Goal: Task Accomplishment & Management: Manage account settings

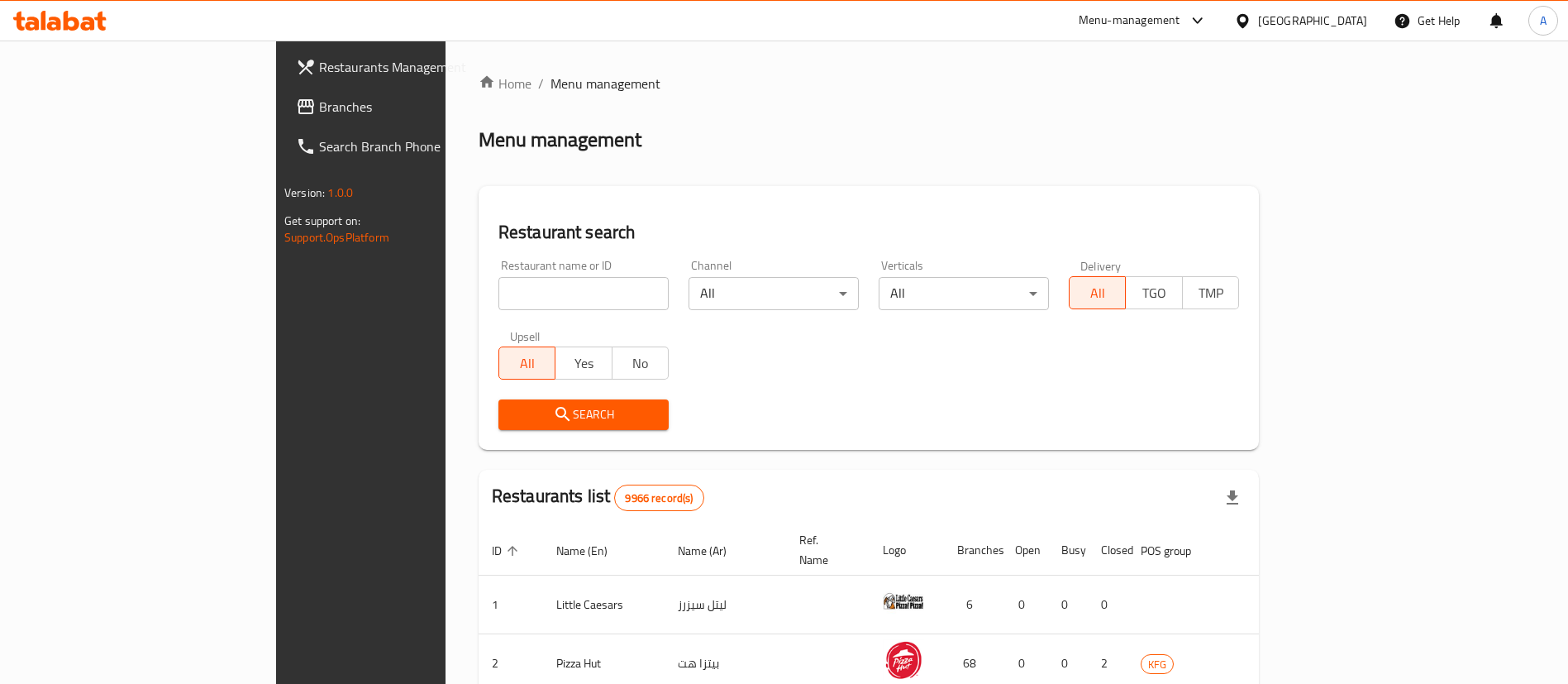
drag, startPoint x: 0, startPoint y: 0, endPoint x: 375, endPoint y: 309, distance: 485.9
click at [499, 309] on input "search" at bounding box center [584, 293] width 170 height 33
type input "z"
click button "Search" at bounding box center [584, 414] width 170 height 30
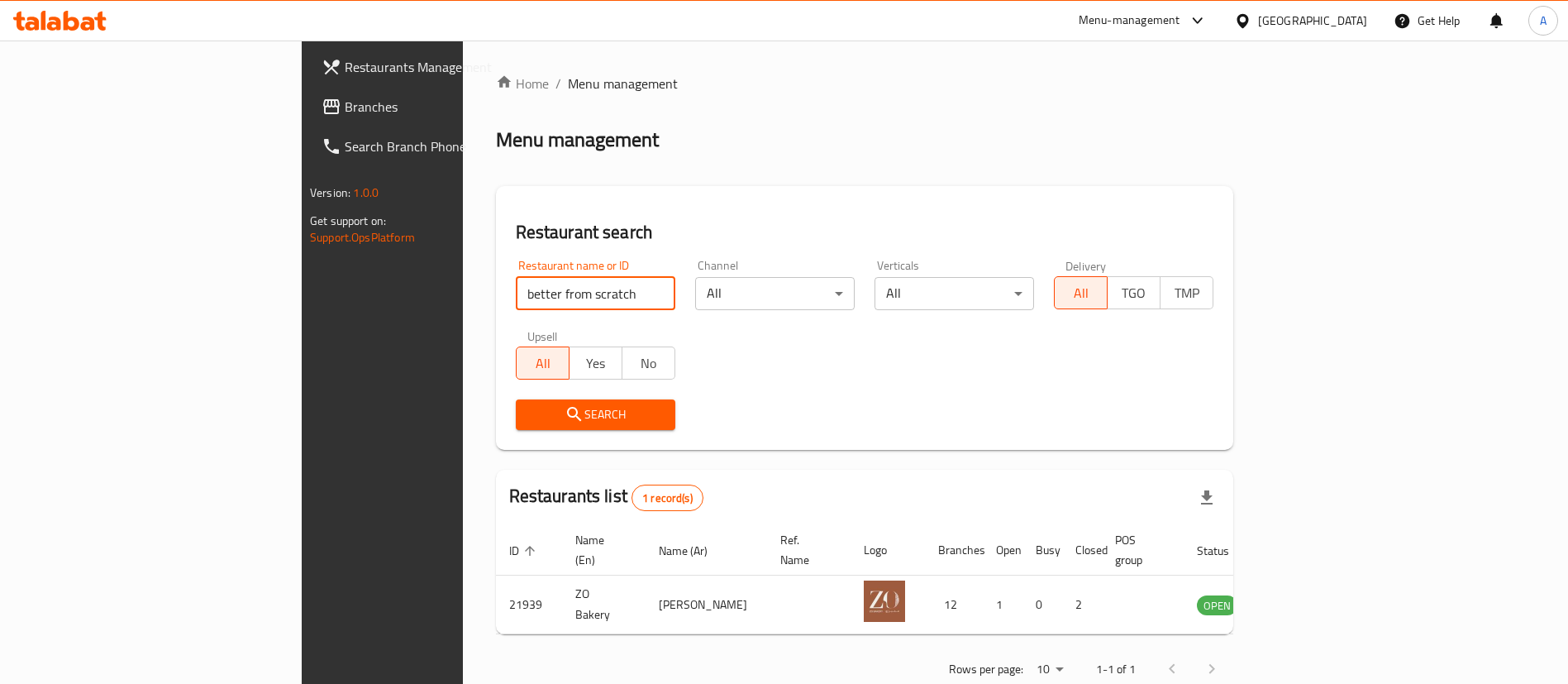
type input "better from scratch"
click button "Search" at bounding box center [596, 414] width 159 height 30
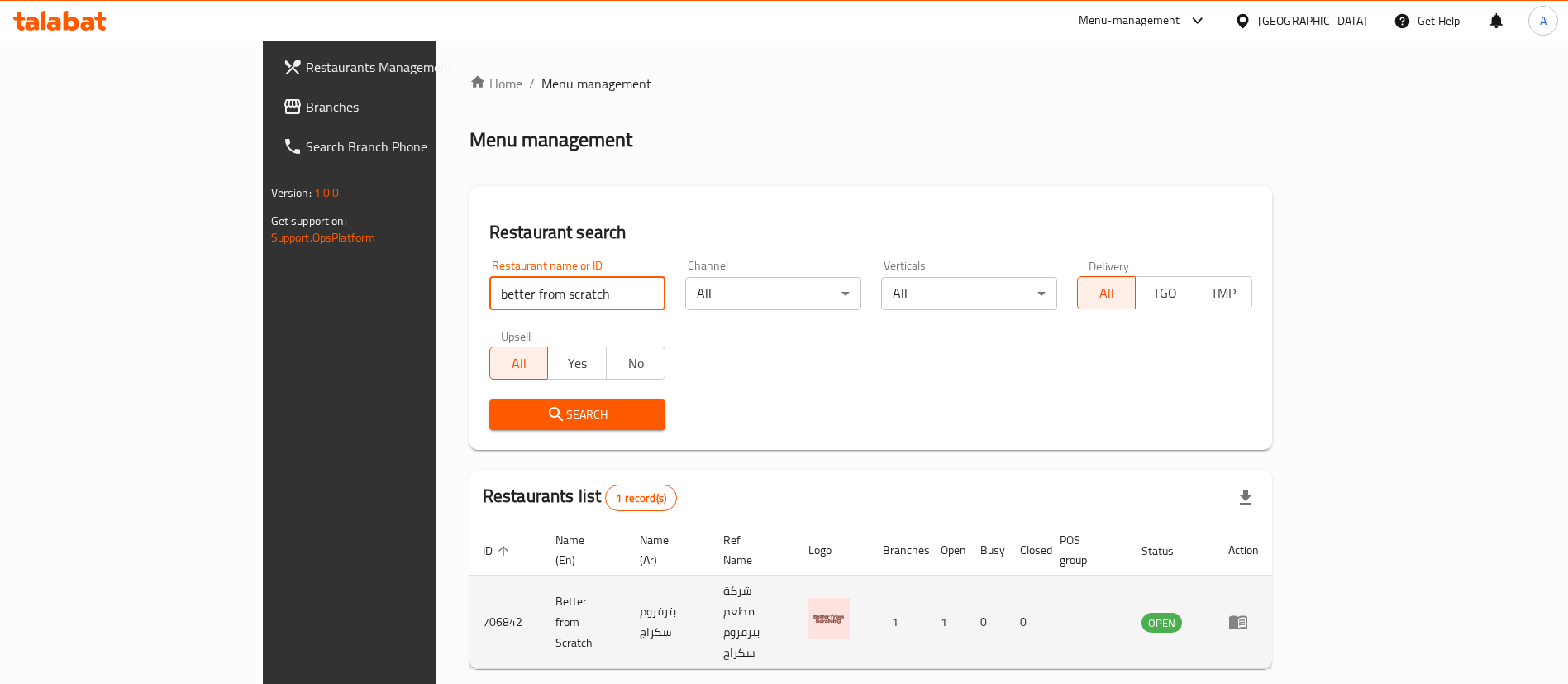
click at [1248, 612] on icon "enhanced table" at bounding box center [1238, 622] width 20 height 20
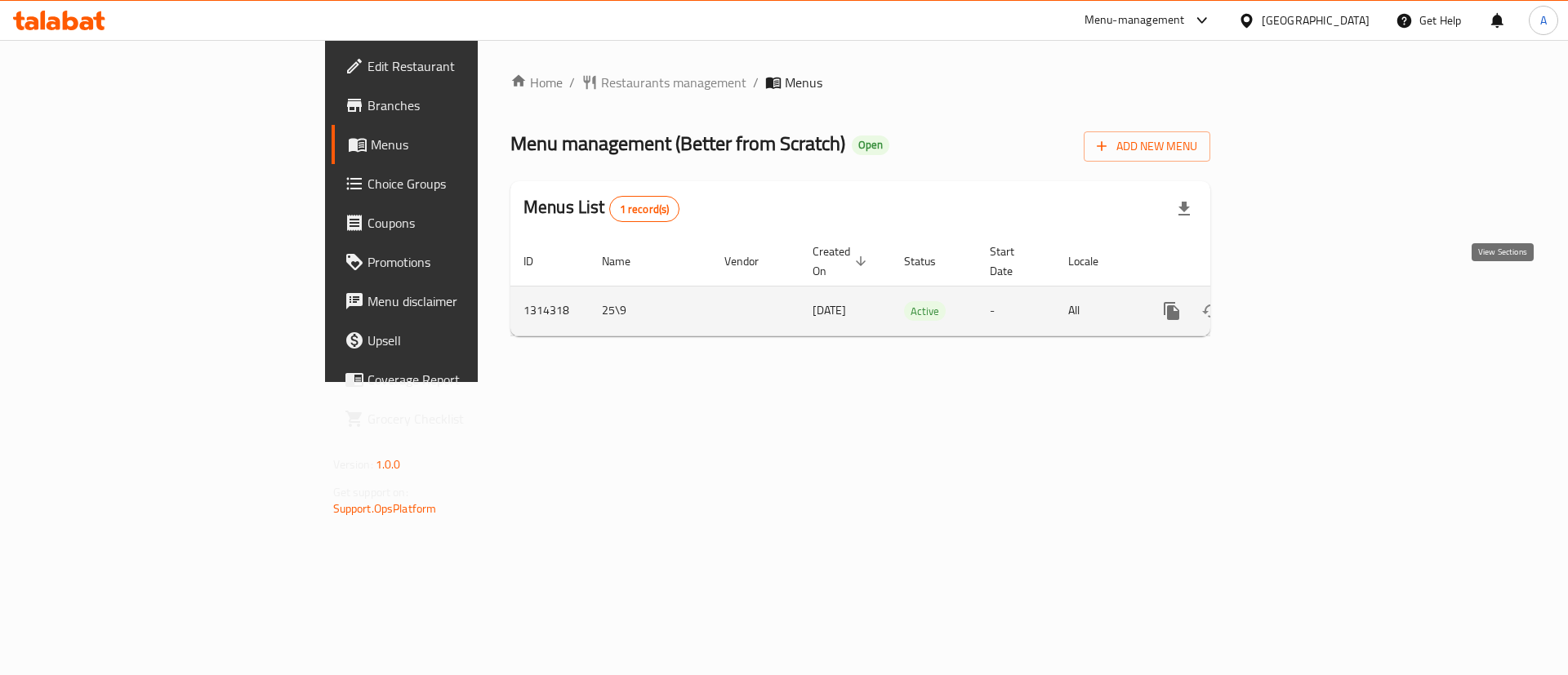
click at [1296, 303] on icon "enhanced table" at bounding box center [1289, 310] width 14 height 14
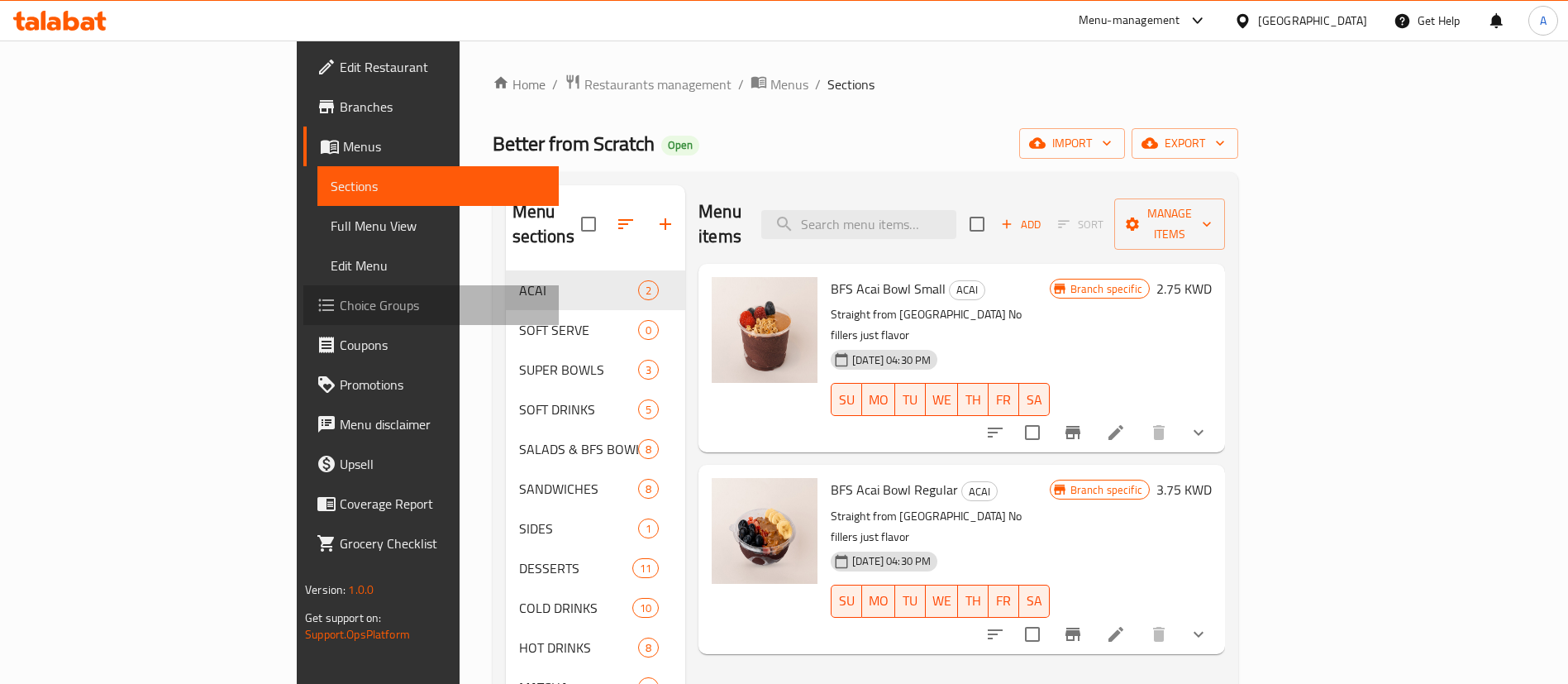
click at [340, 306] on span "Choice Groups" at bounding box center [443, 305] width 206 height 20
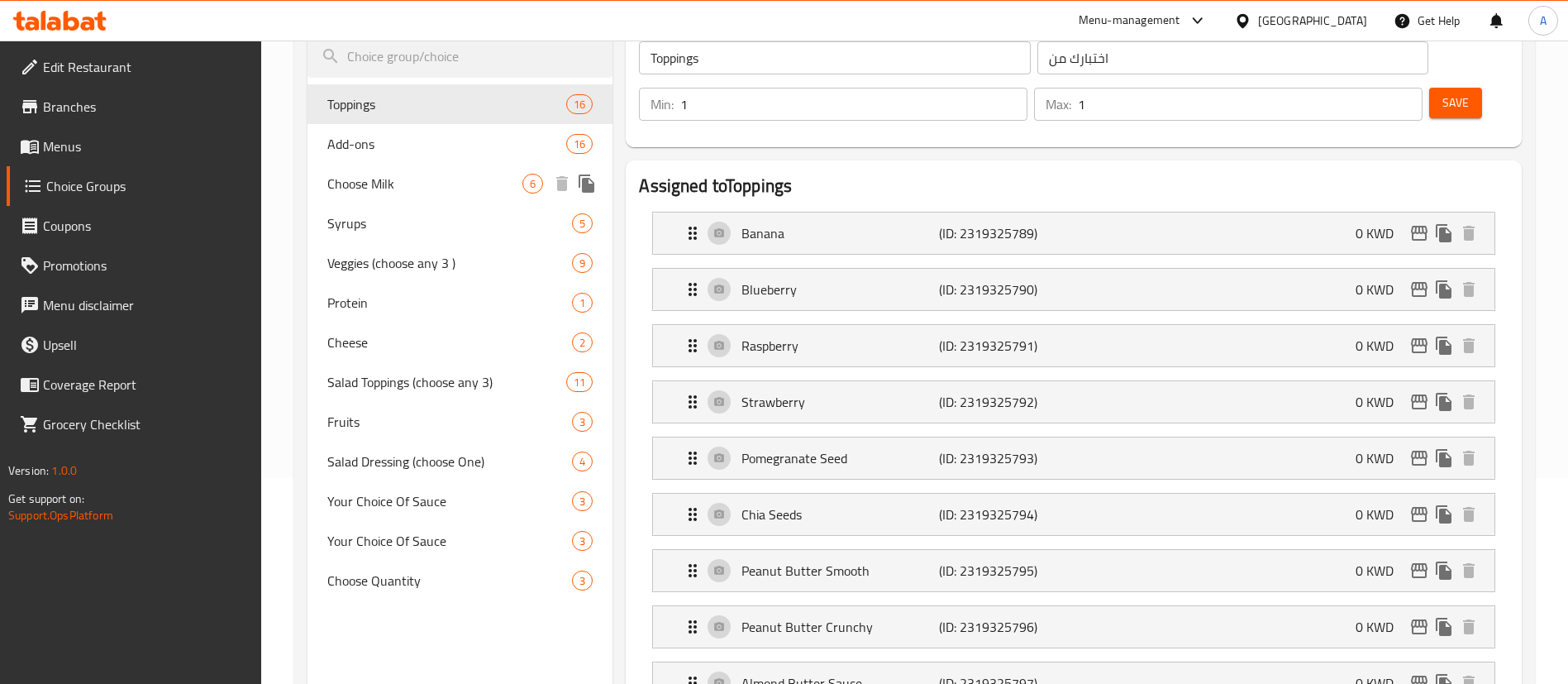
scroll to position [248, 0]
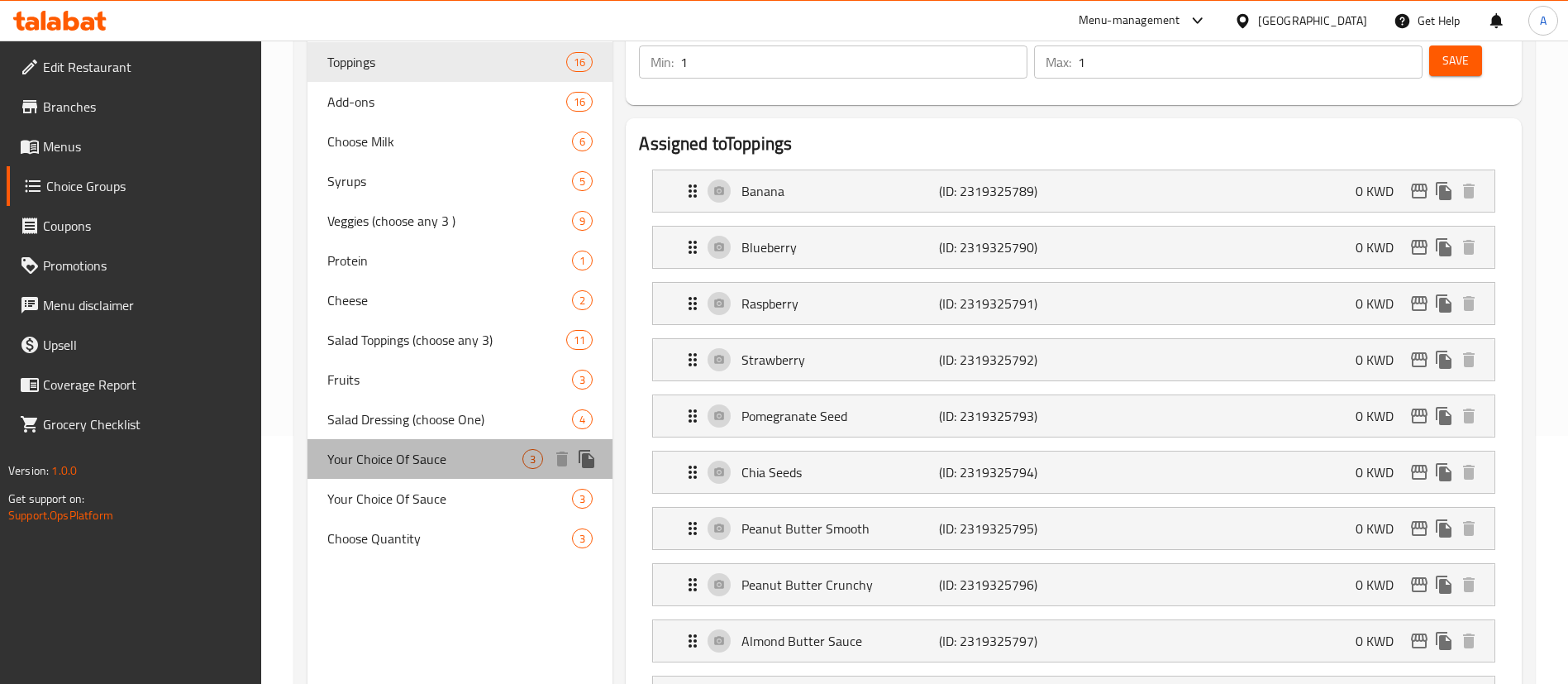
click at [448, 449] on span "Your Choice Of Sauce" at bounding box center [424, 459] width 195 height 20
type input "Your Choice Of Sauce"
type input "اختيارك من صلصة"
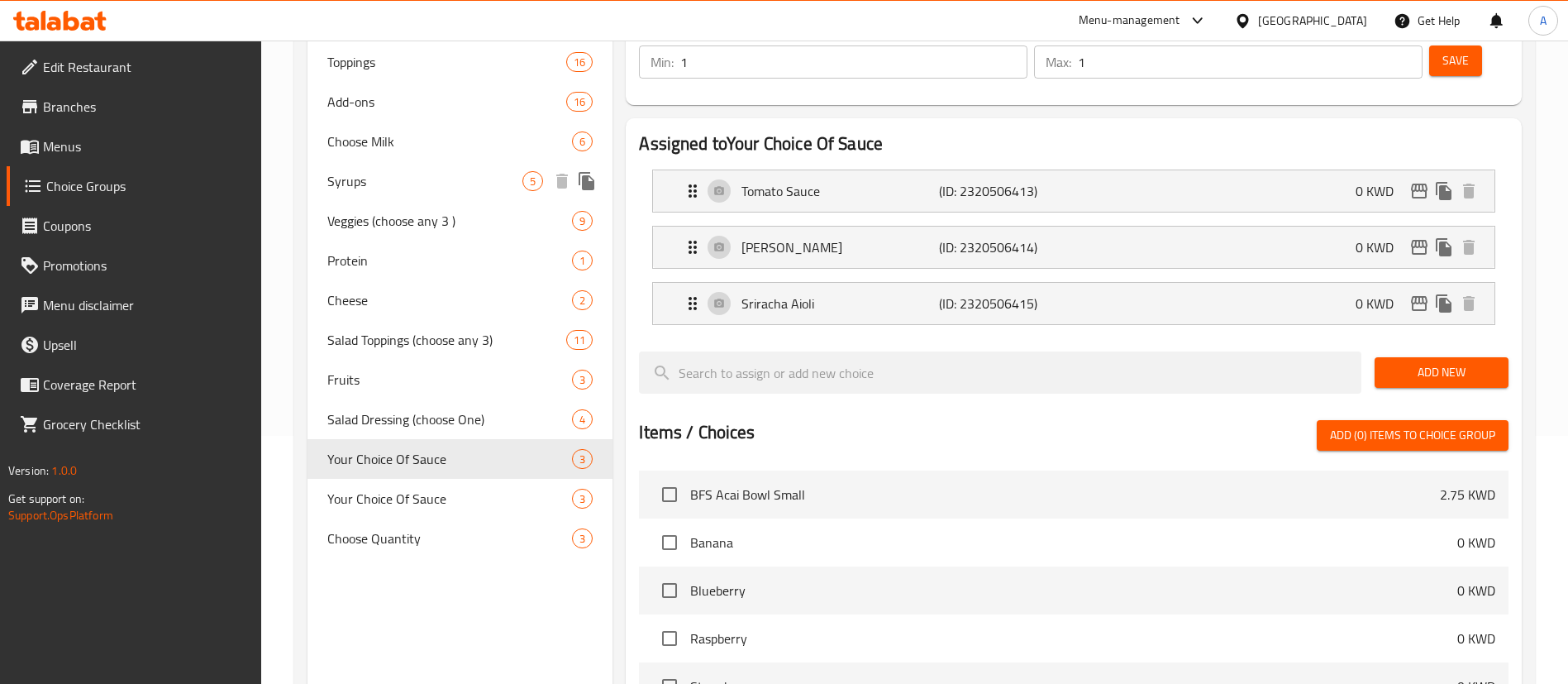
click at [382, 175] on span "Syrups" at bounding box center [424, 182] width 195 height 20
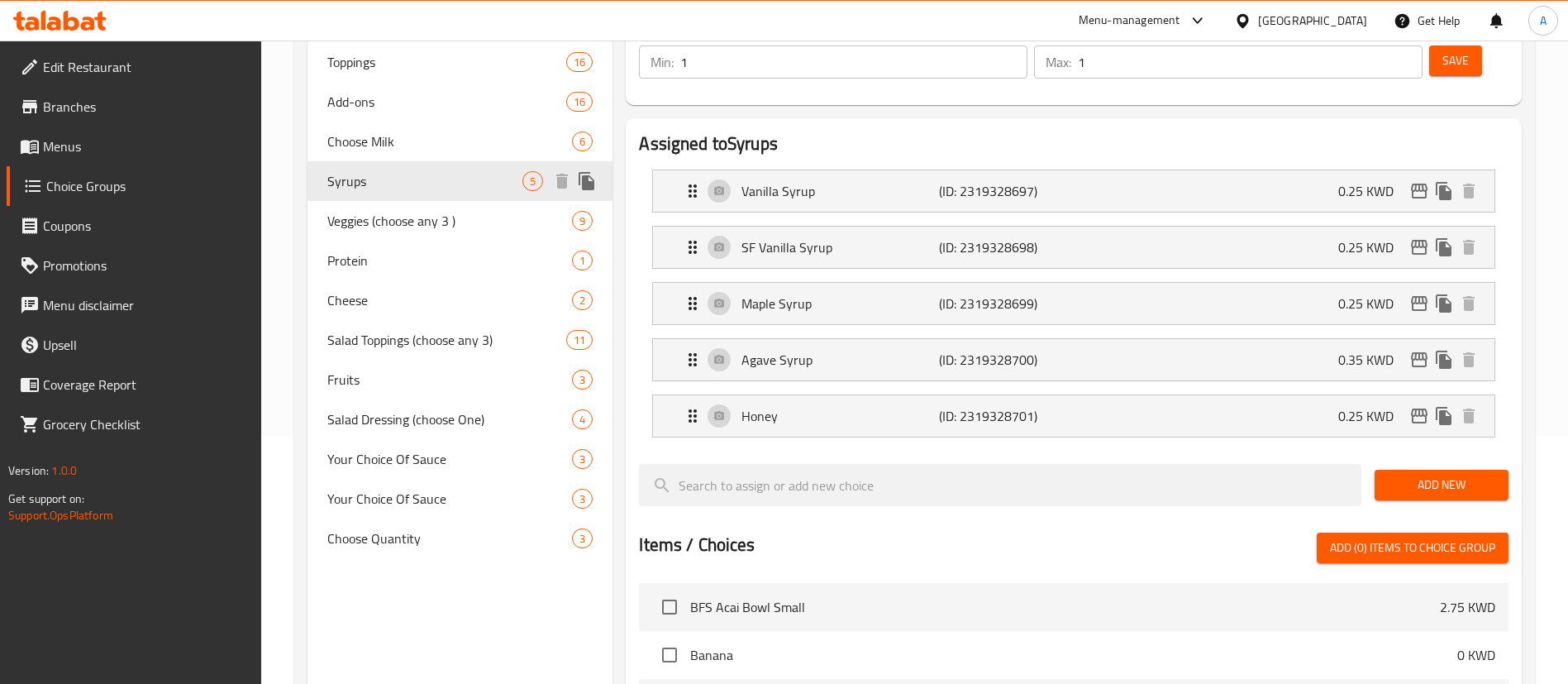
type input "Syrups"
type input "شراب"
type input "0"
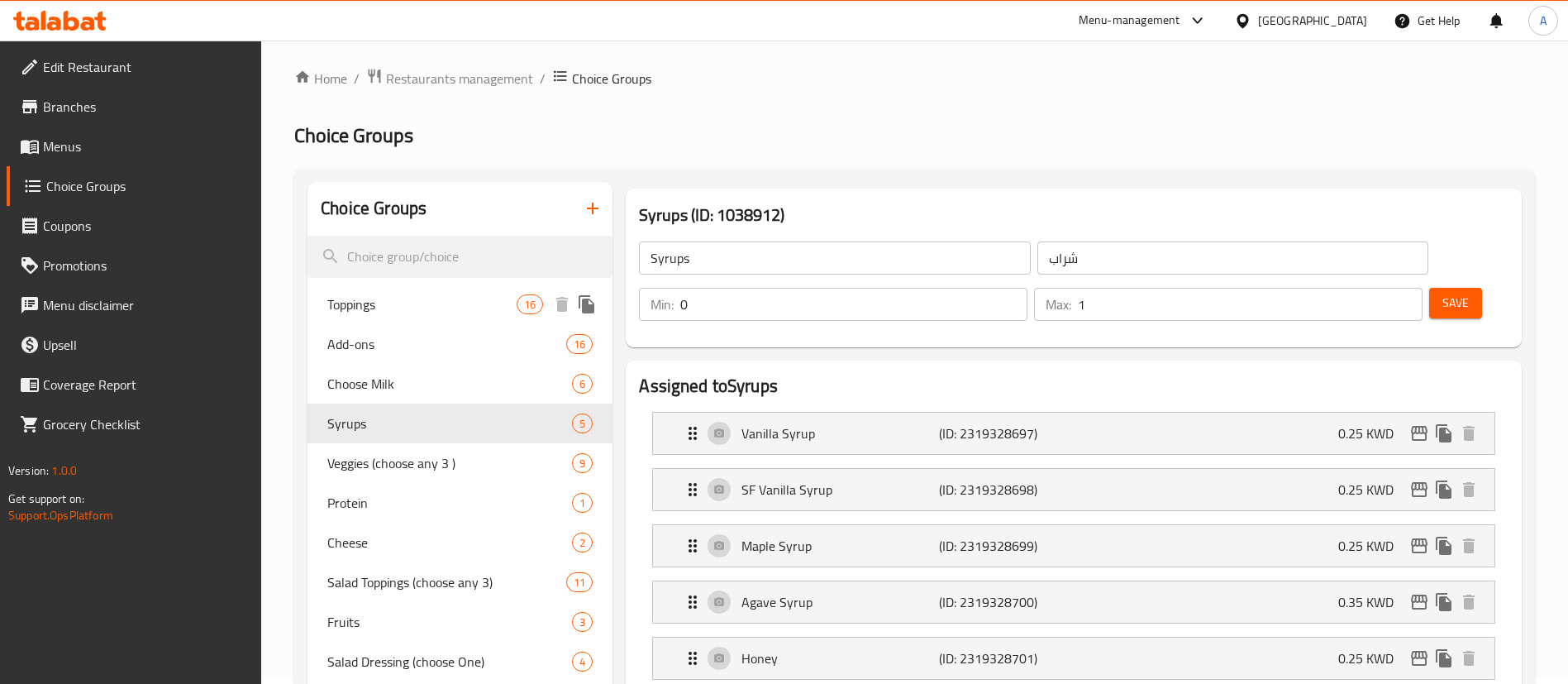
scroll to position [0, 0]
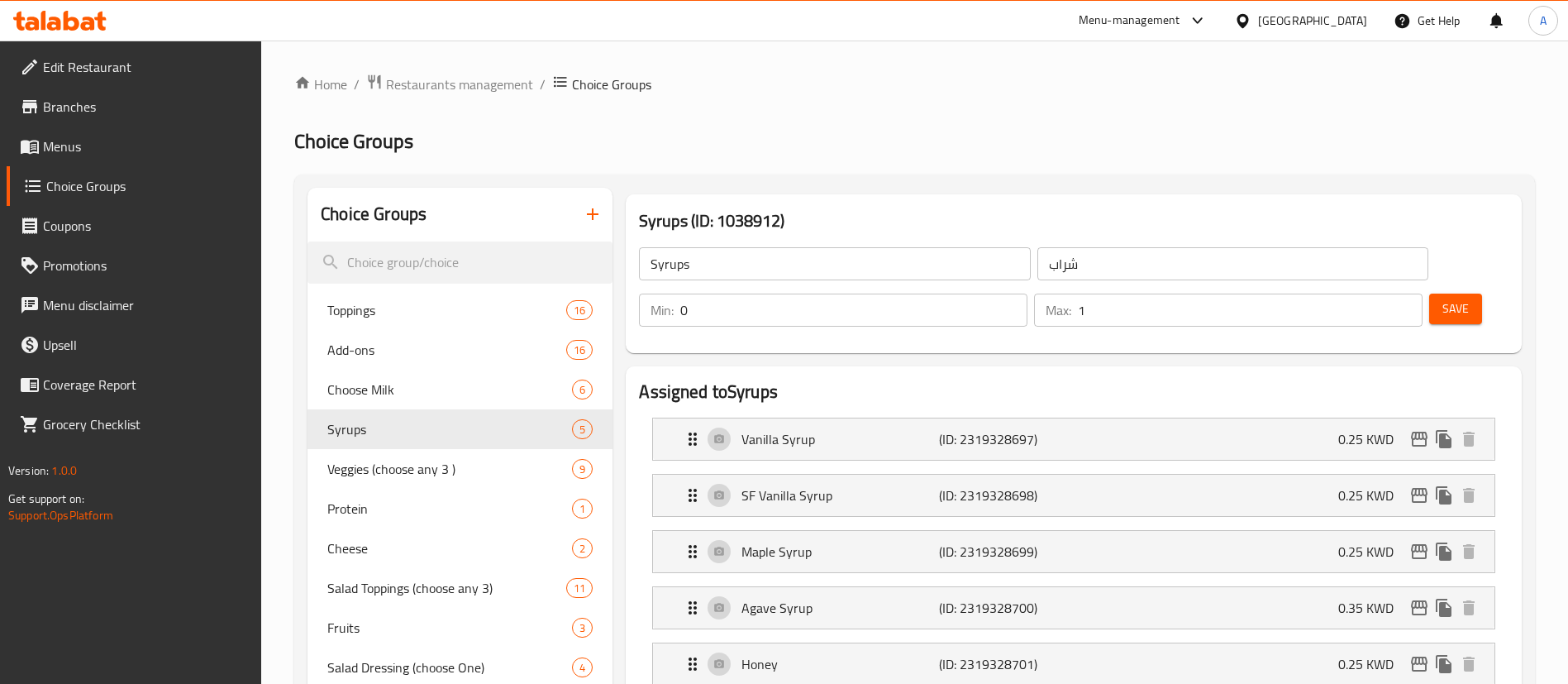
click at [392, 301] on span "Toppings" at bounding box center [446, 310] width 239 height 20
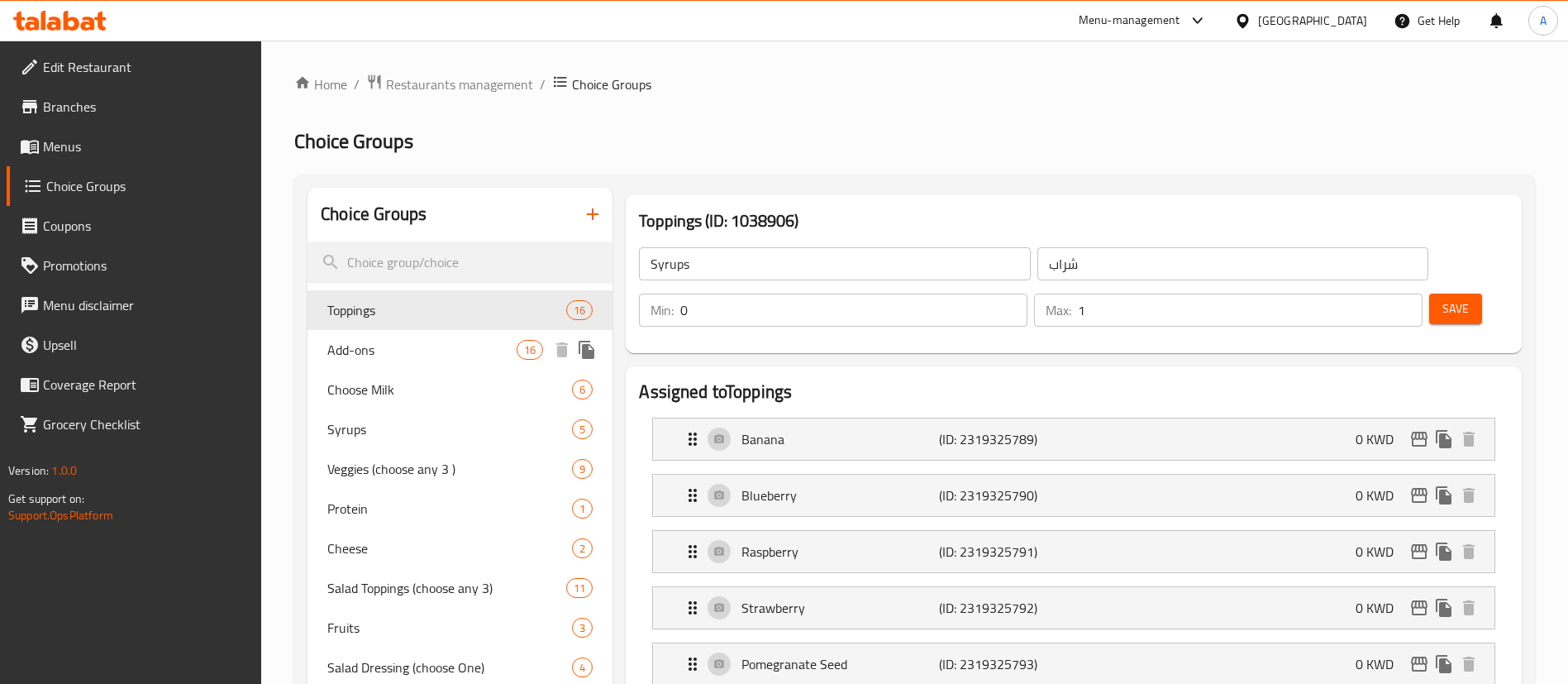
type input "Toppings"
type input "اختبارك من"
type input "1"
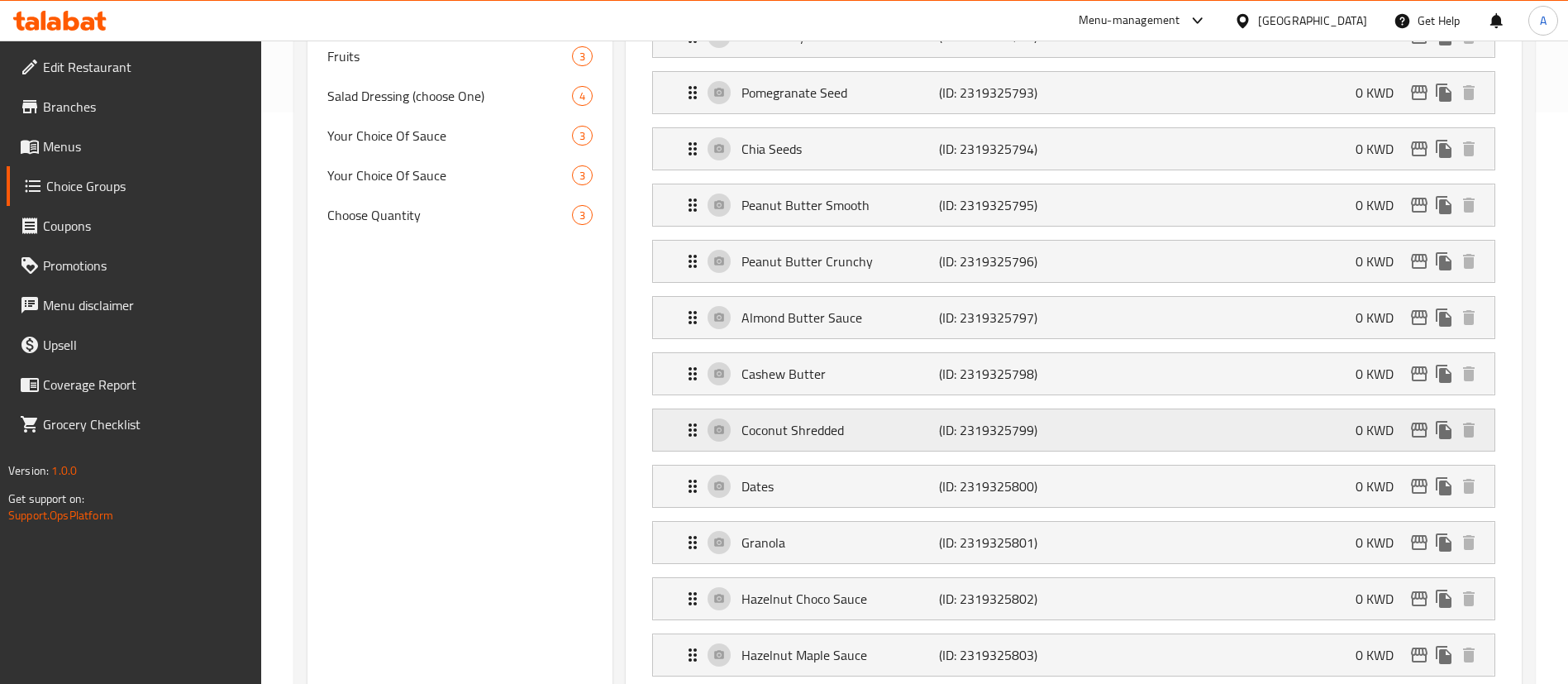
scroll to position [745, 0]
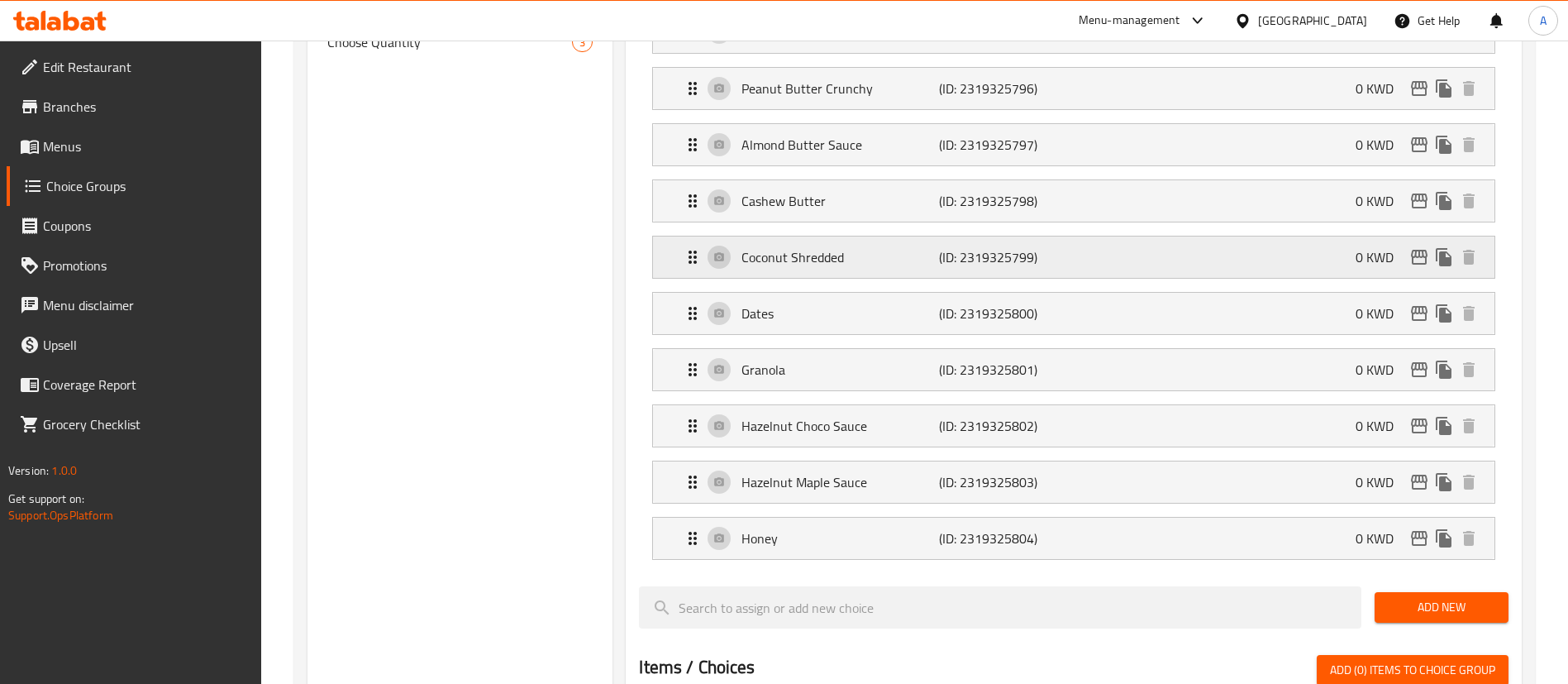
click at [873, 405] on div "Hazelnut Choco Sauce (ID: 2319325802) 0 KWD" at bounding box center [1079, 425] width 792 height 41
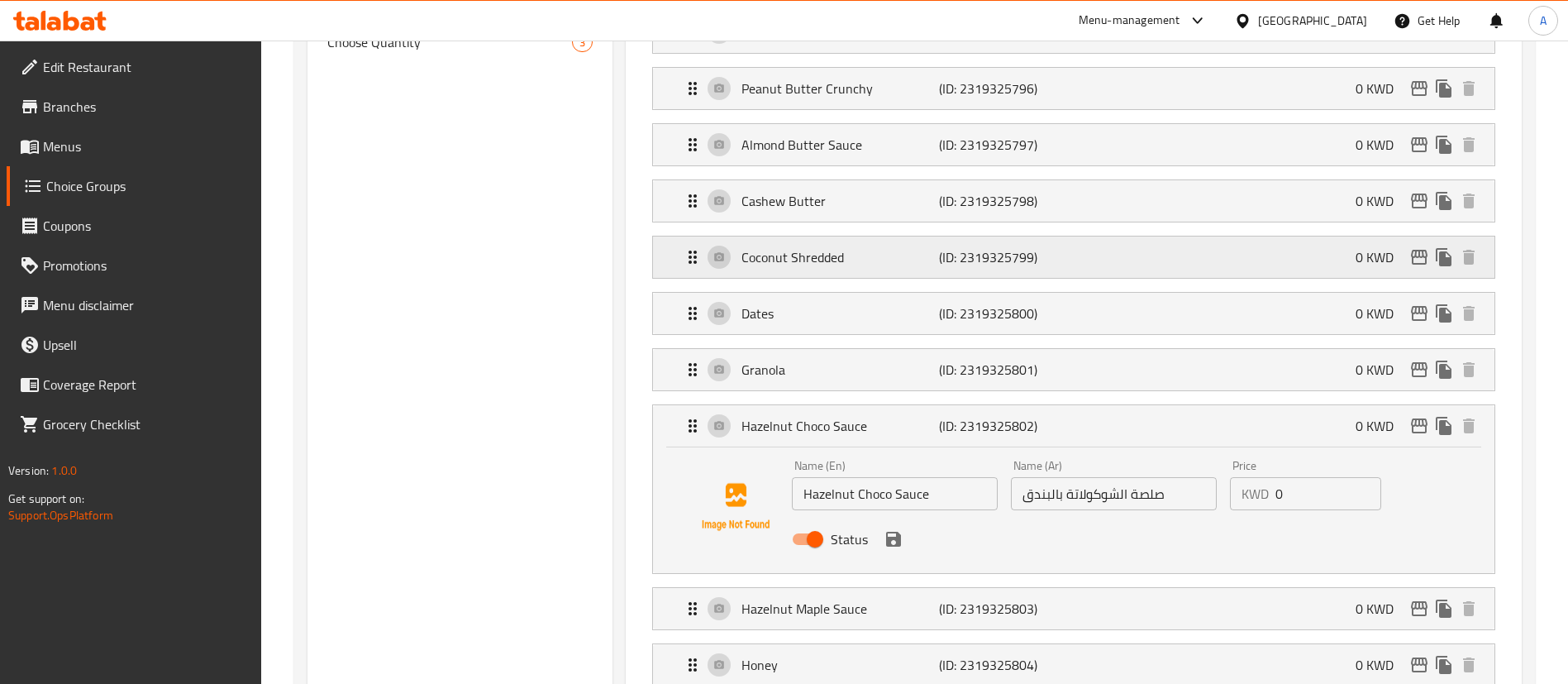
click at [873, 405] on div "Hazelnut Choco Sauce (ID: 2319325802) 0 KWD" at bounding box center [1079, 425] width 792 height 41
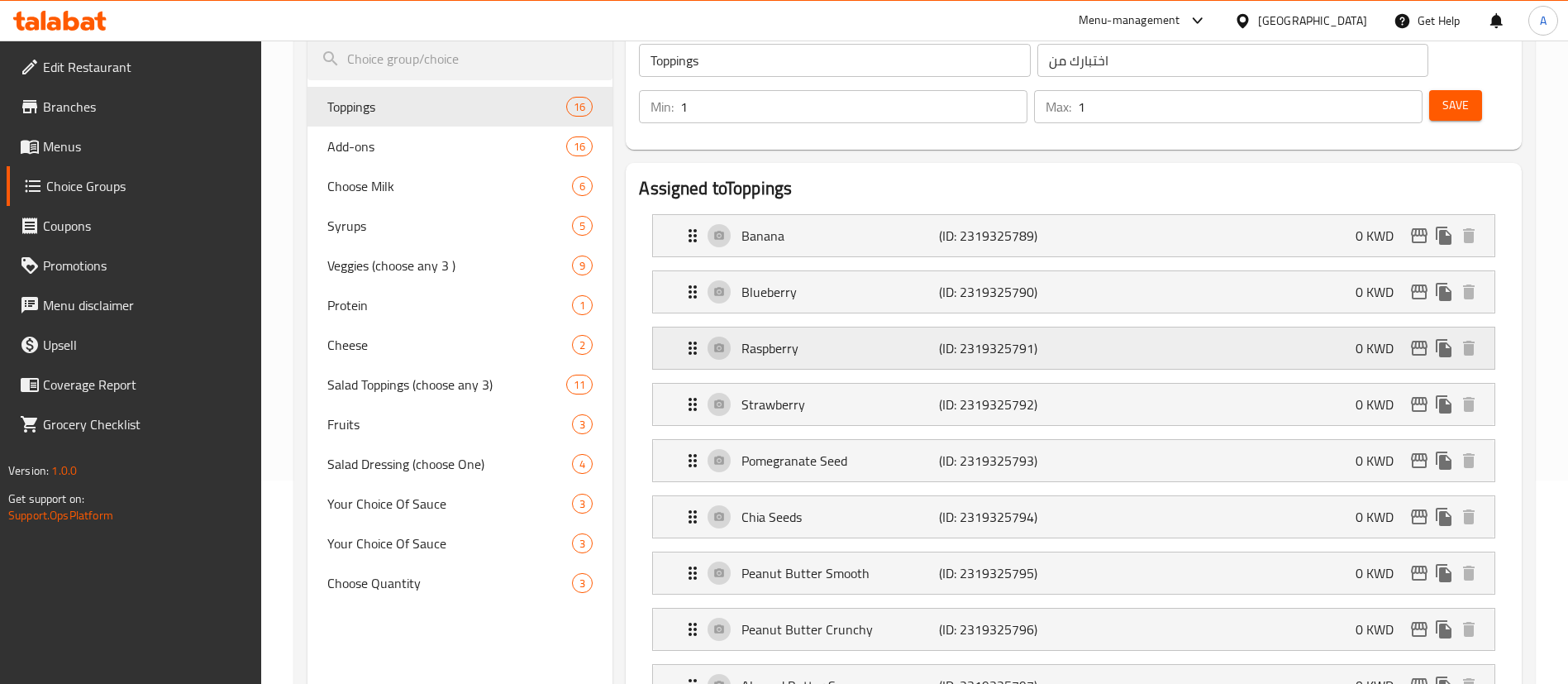
scroll to position [248, 0]
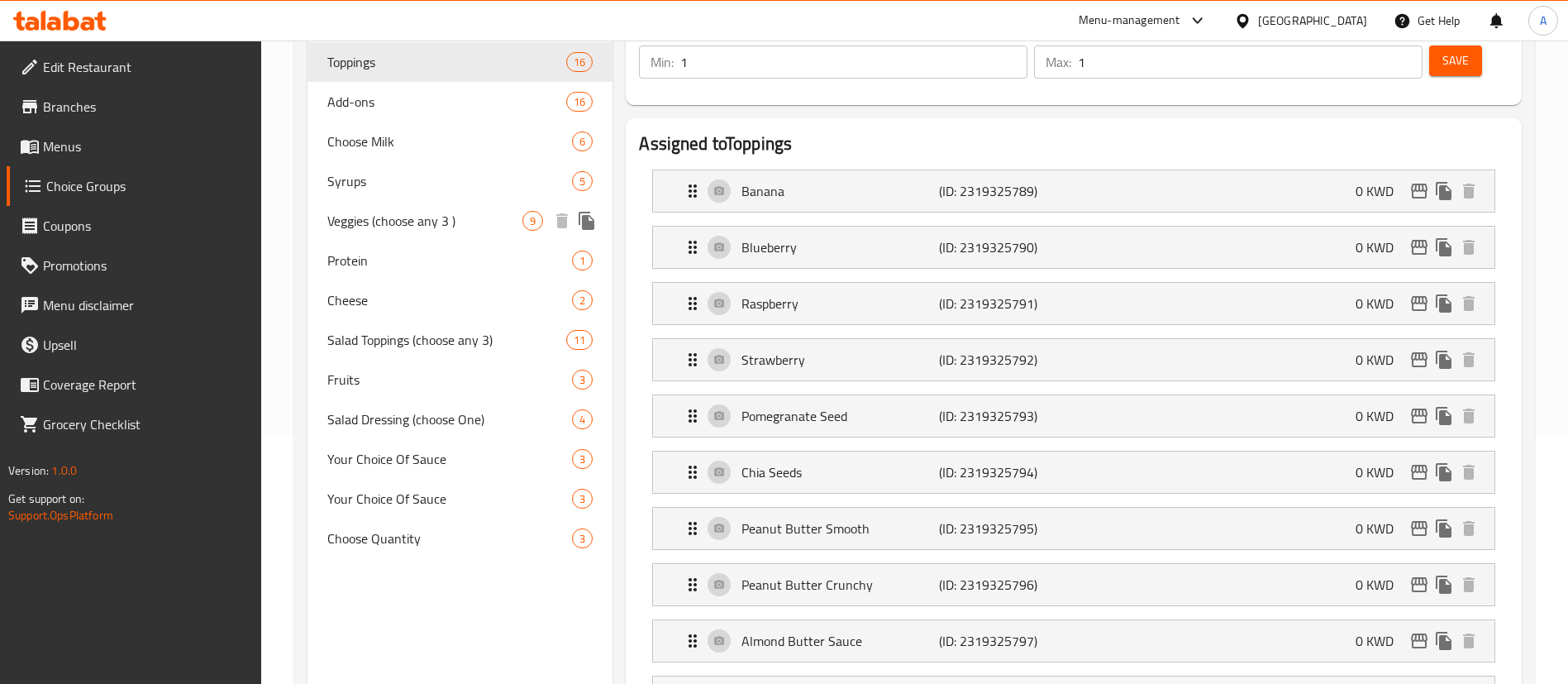
click at [486, 231] on div "Veggies (choose any 3 ) 9" at bounding box center [459, 220] width 305 height 39
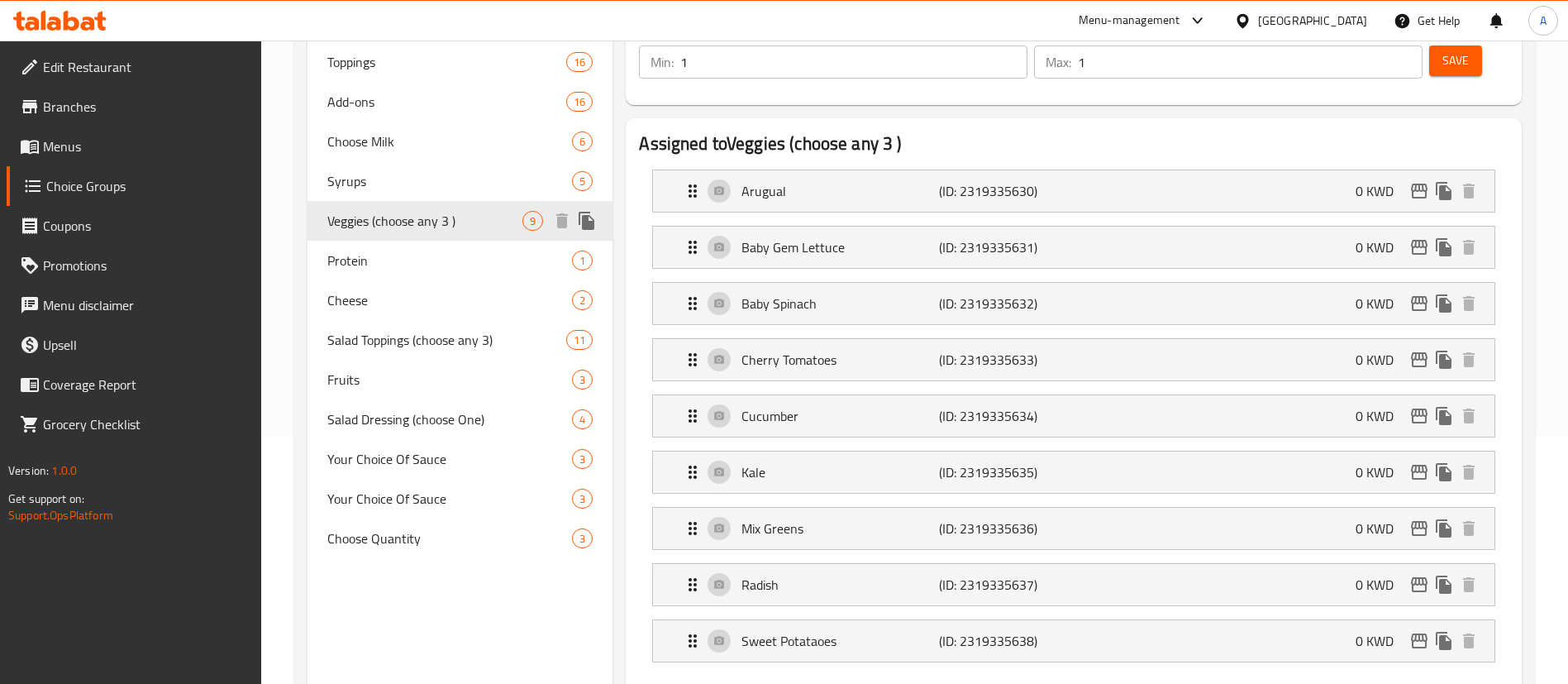
type input "Veggies (choose any 3 )"
type input "3"
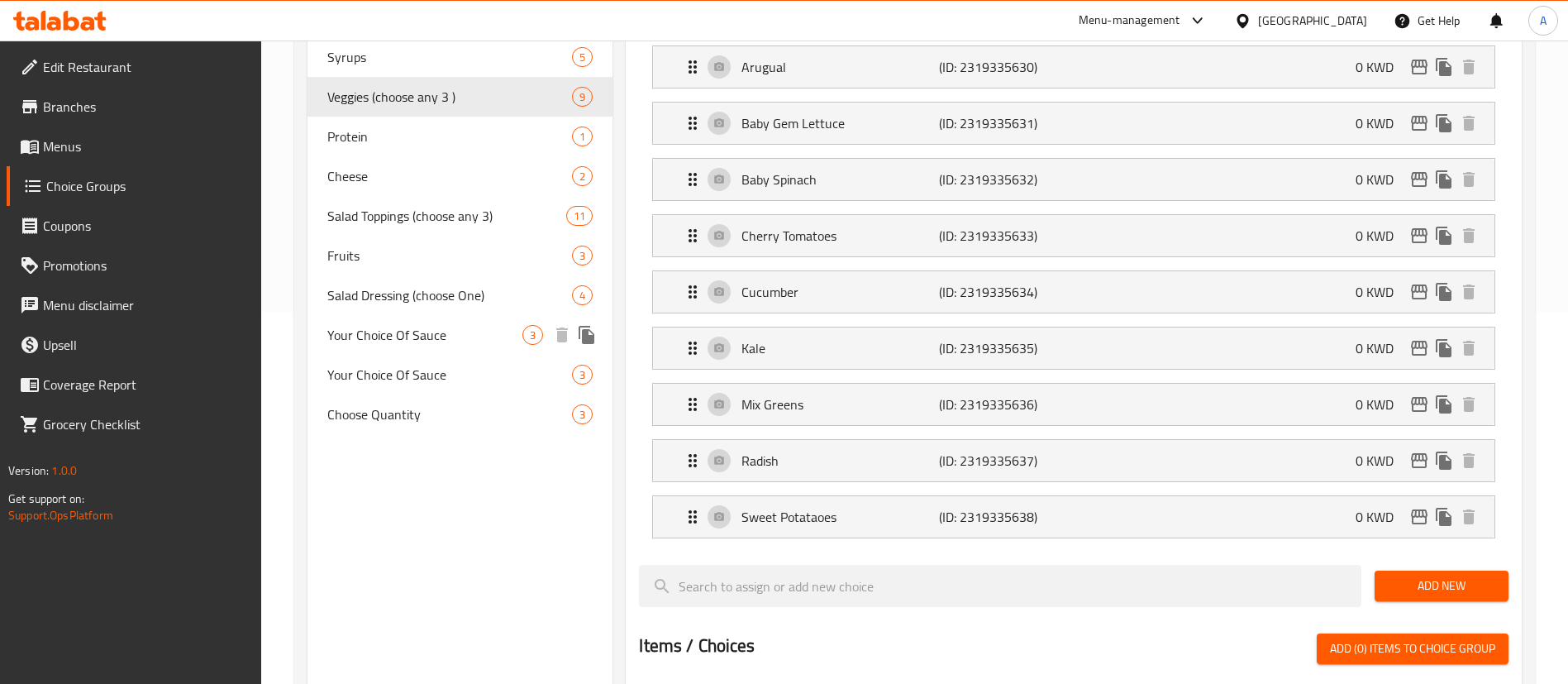
scroll to position [0, 0]
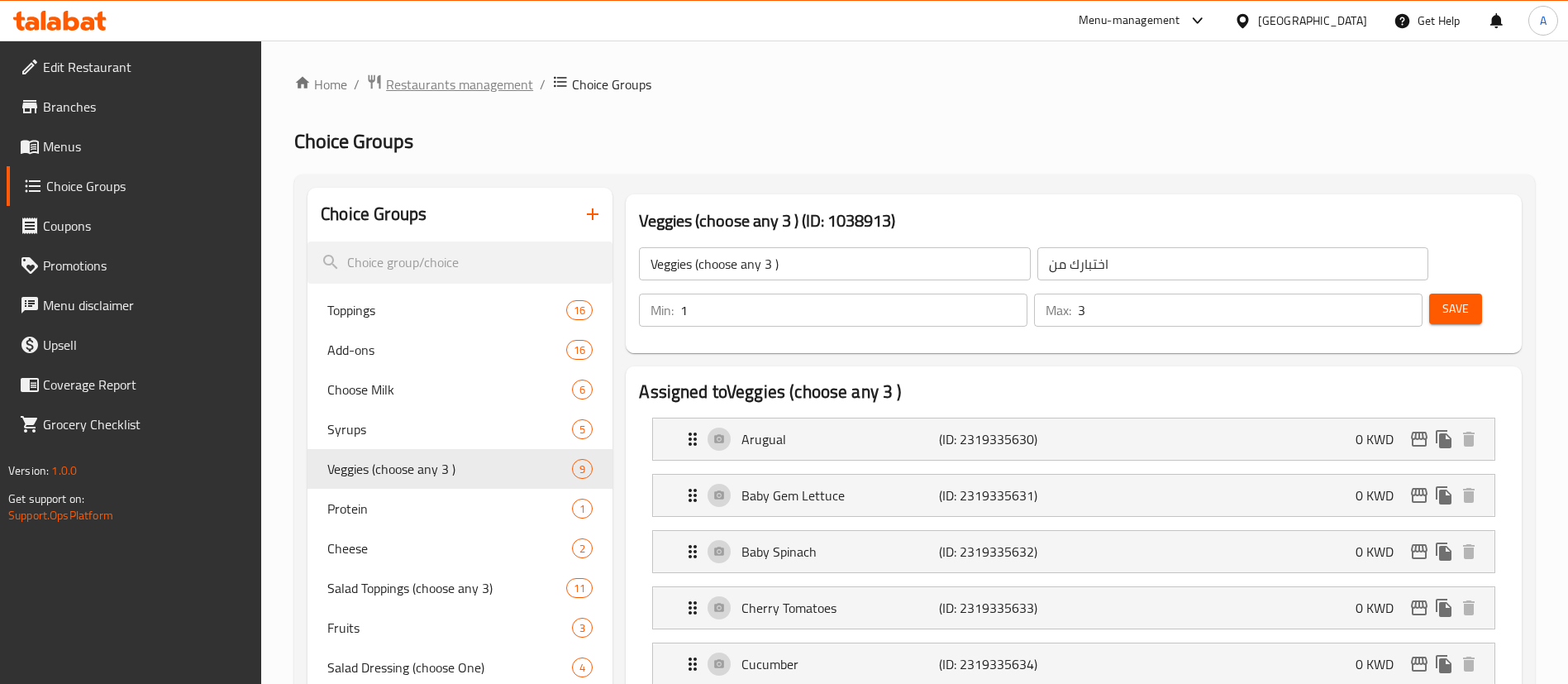
click at [527, 86] on span "Restaurants management" at bounding box center [459, 84] width 148 height 20
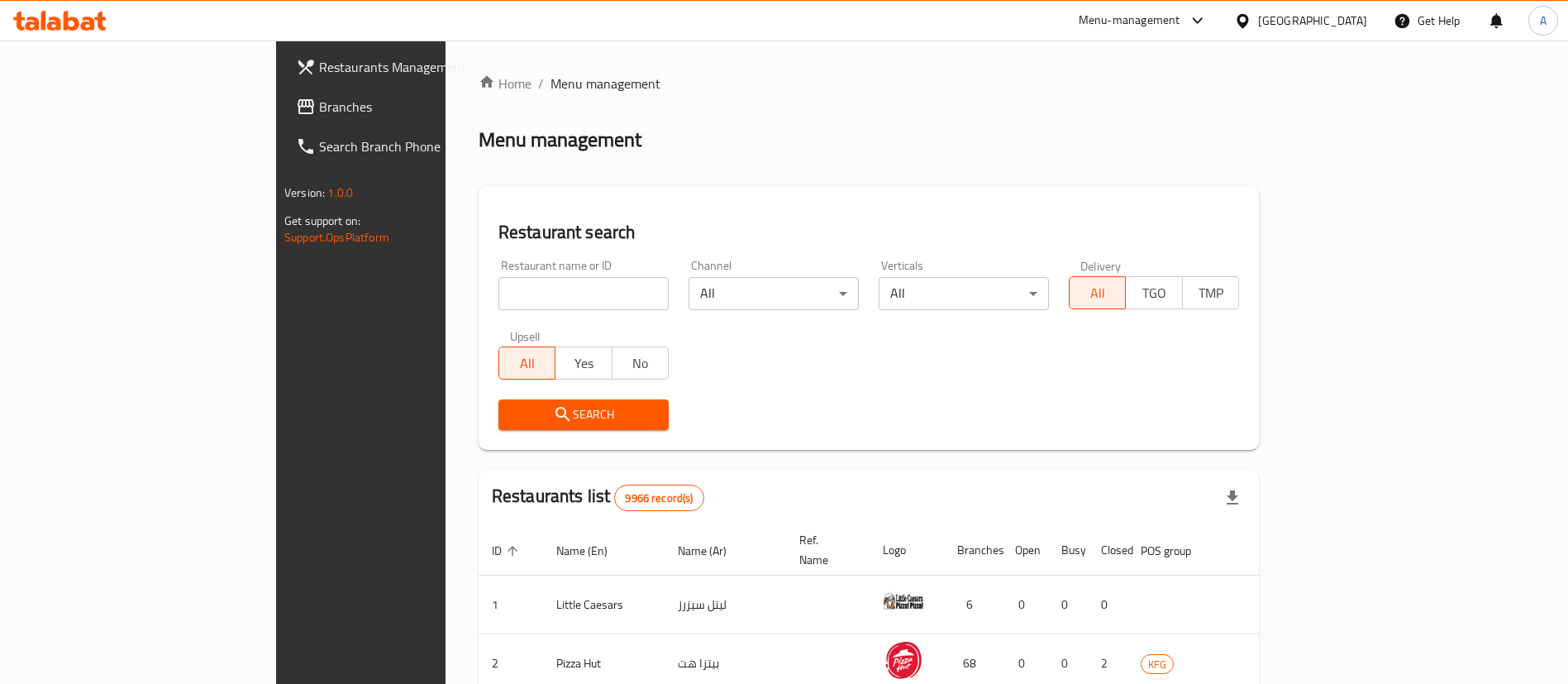
click at [511, 299] on input "search" at bounding box center [584, 293] width 170 height 33
click at [554, 291] on input "search" at bounding box center [584, 293] width 170 height 33
type input "zo bakery"
click button "Search" at bounding box center [584, 414] width 170 height 30
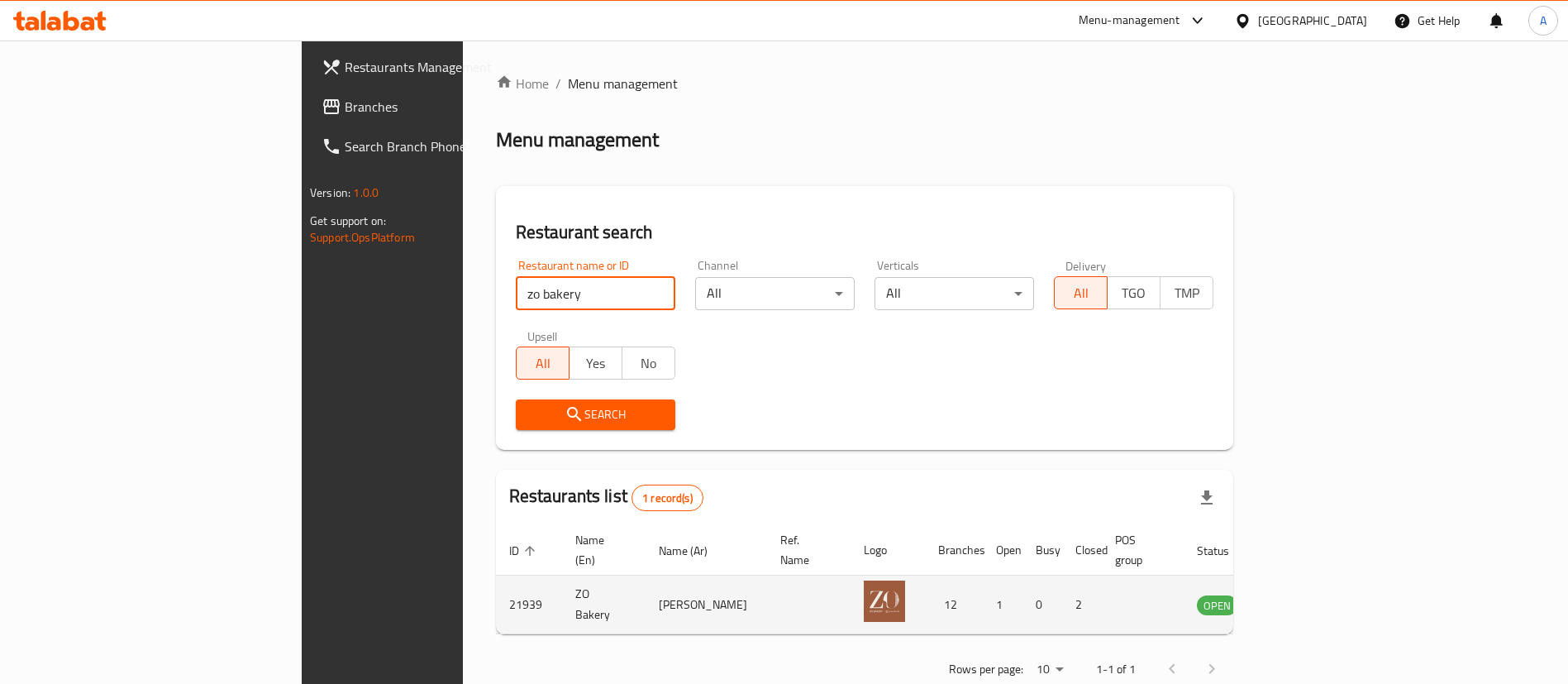
click at [1302, 599] on icon "enhanced table" at bounding box center [1294, 605] width 18 height 14
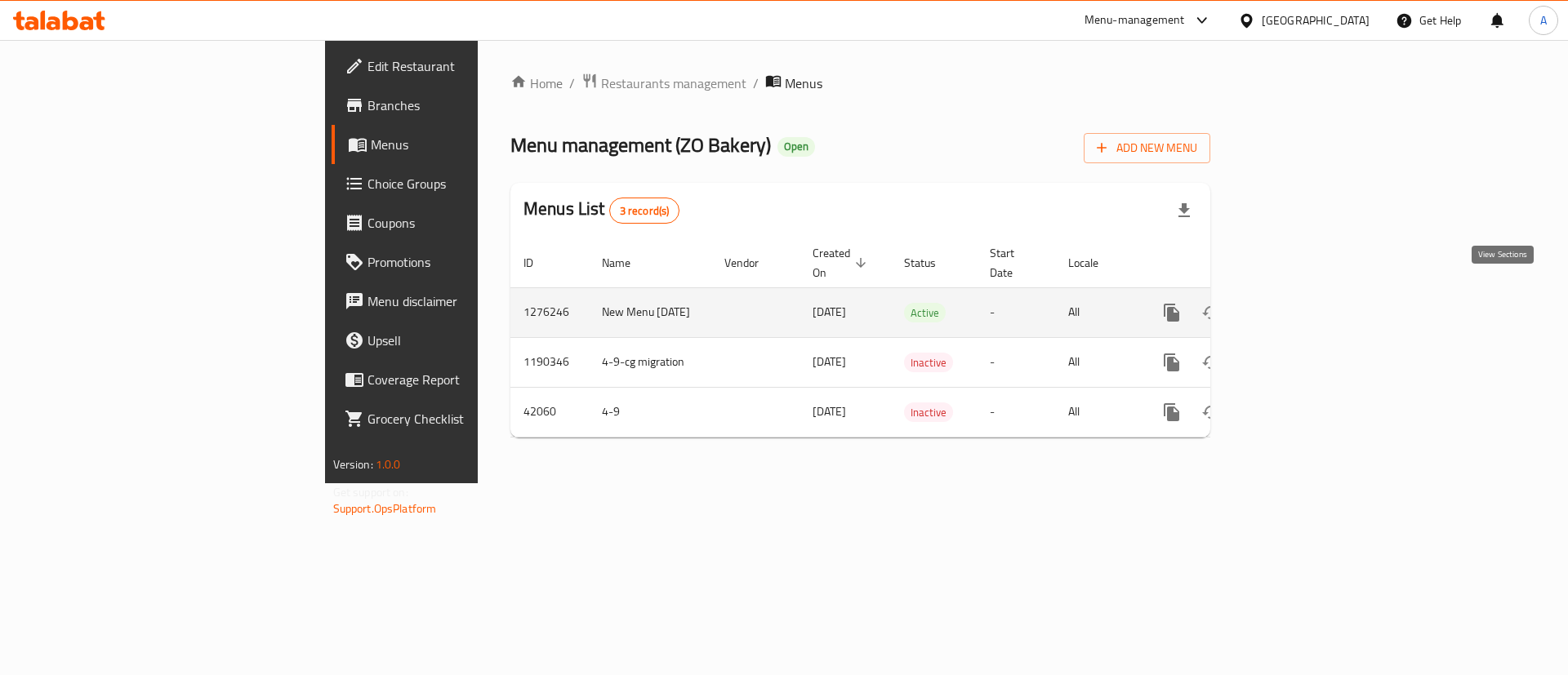
click at [1299, 303] on icon "enhanced table" at bounding box center [1289, 313] width 20 height 20
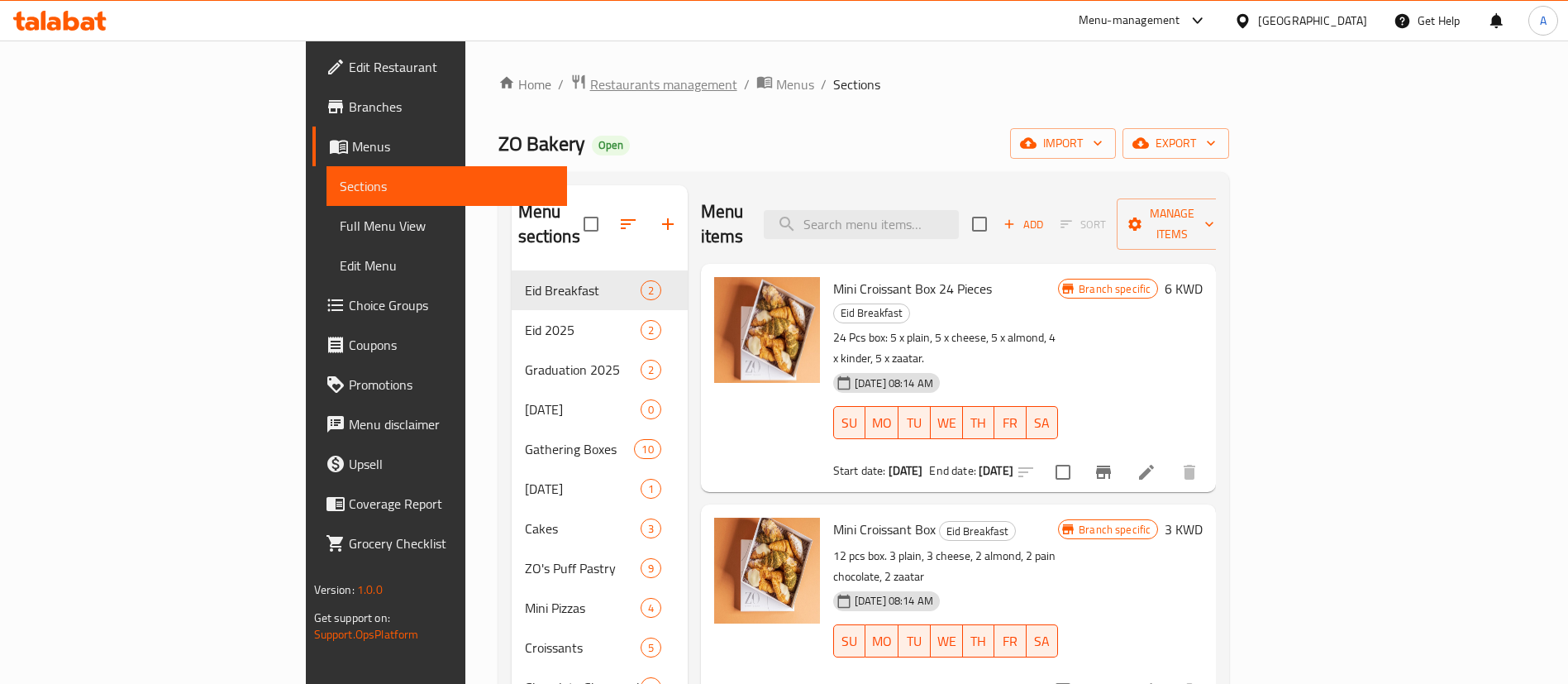
click at [590, 91] on span "Restaurants management" at bounding box center [663, 84] width 148 height 20
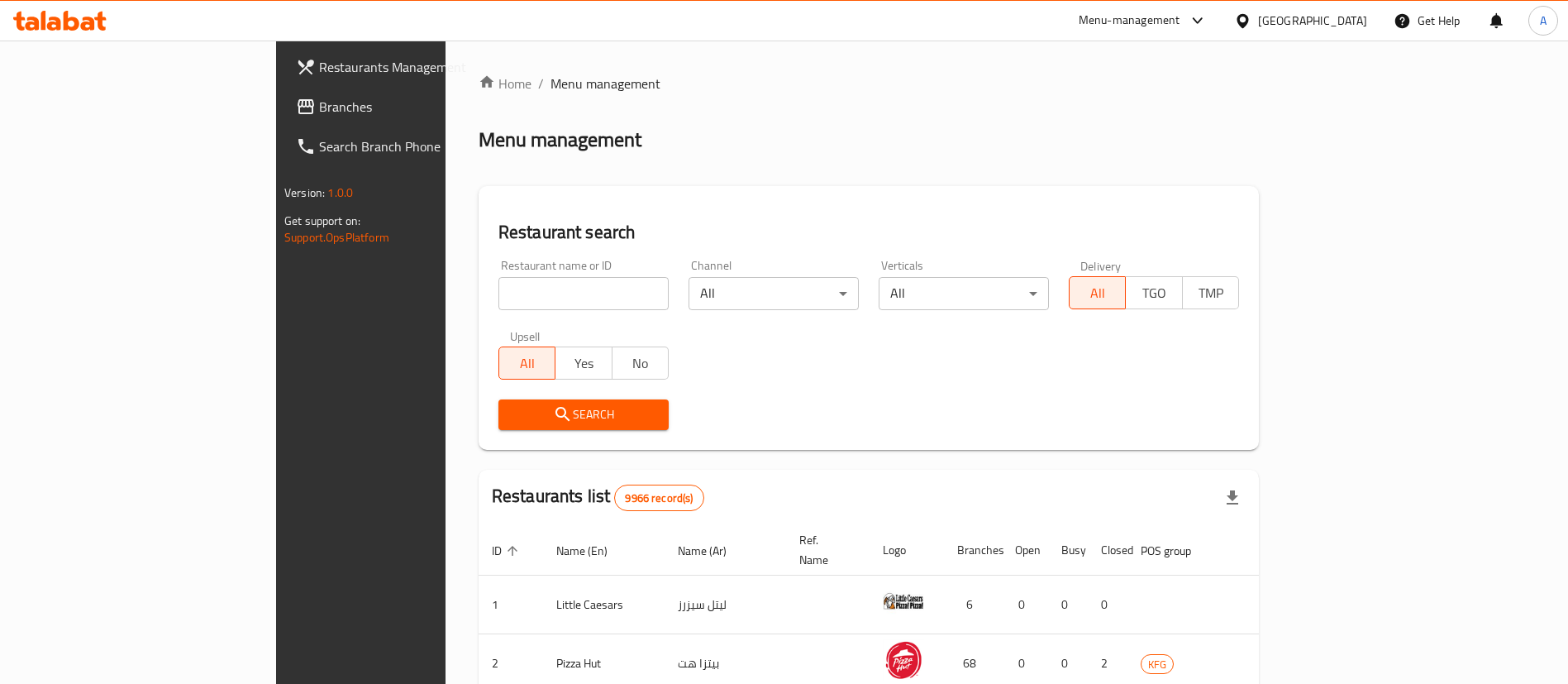
click at [648, 304] on body "​ Menu-management [GEOGRAPHIC_DATA] Get Help A Restaurants Management Branches …" at bounding box center [784, 362] width 1568 height 644
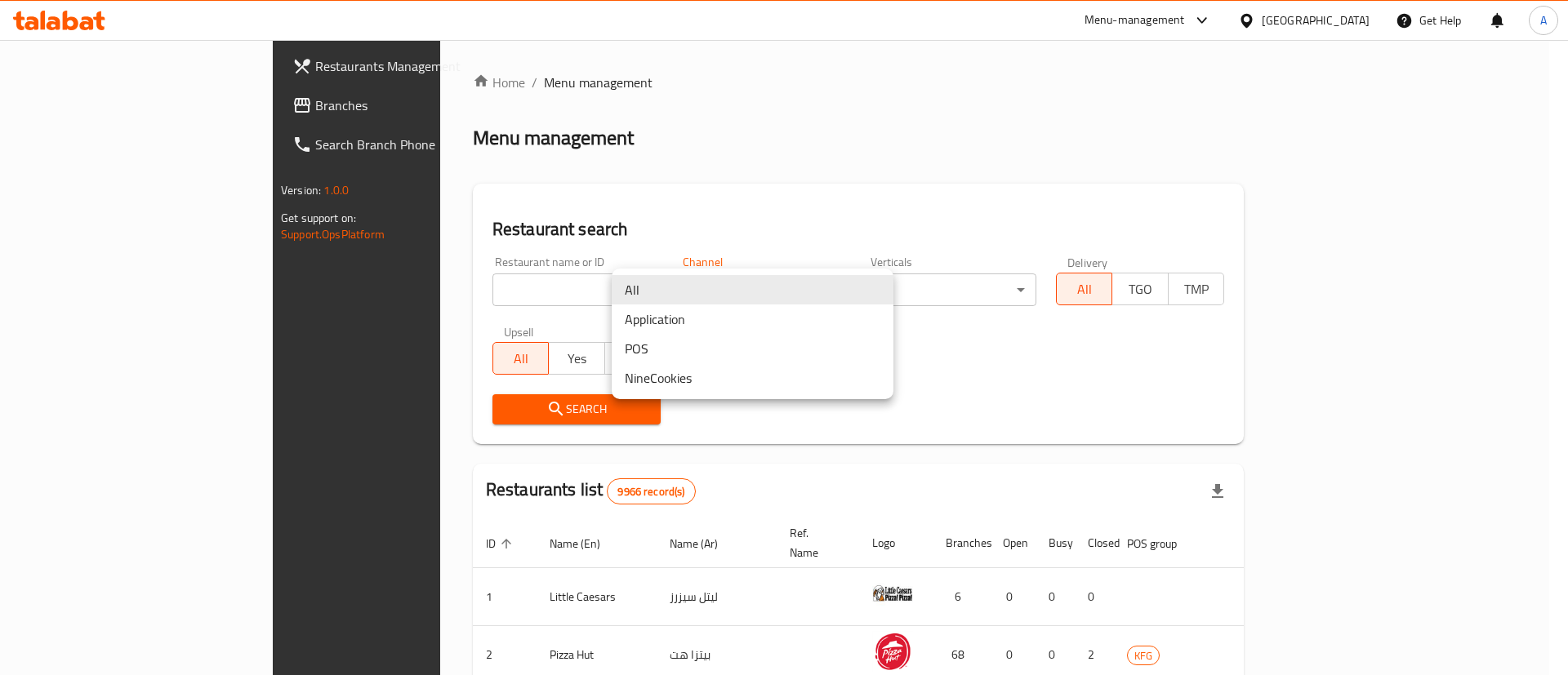
click at [602, 292] on div at bounding box center [784, 338] width 1568 height 675
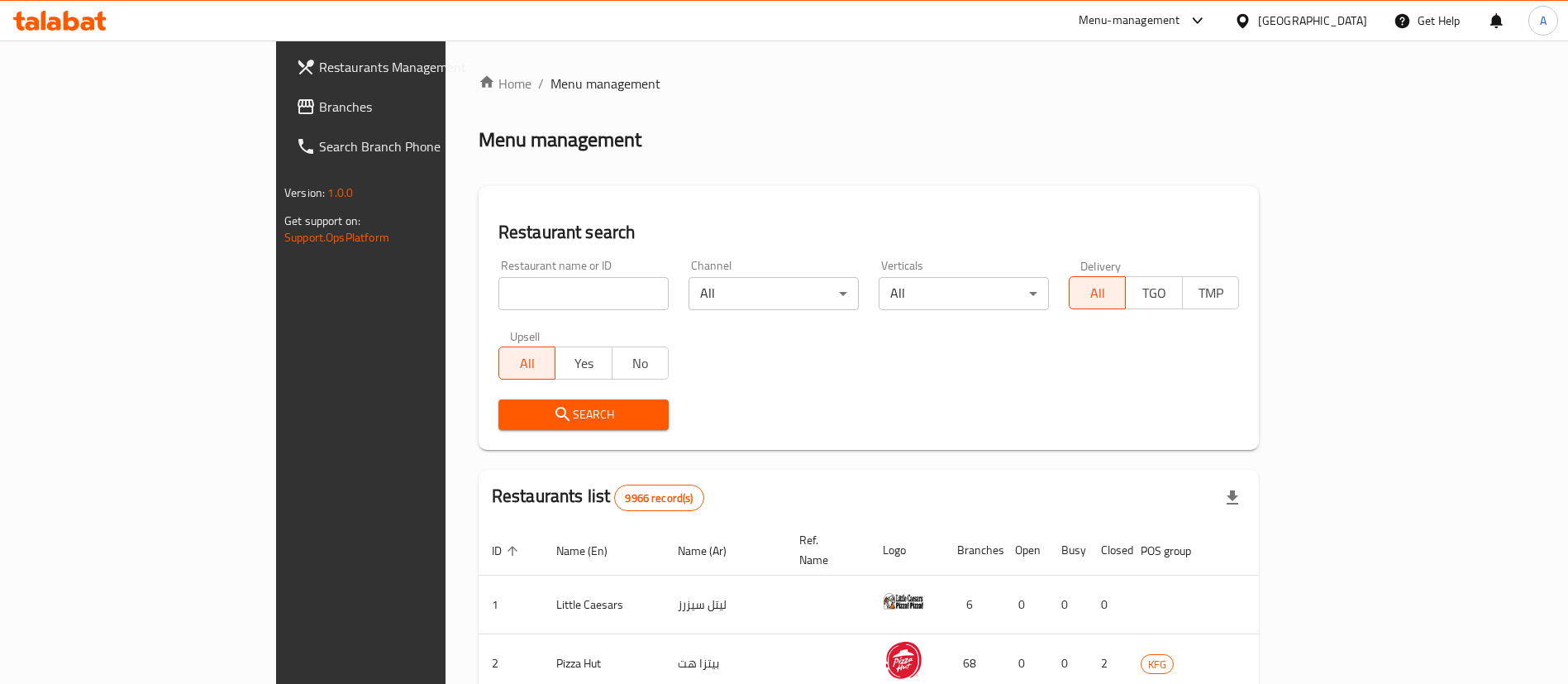
drag, startPoint x: 494, startPoint y: 271, endPoint x: 496, endPoint y: 291, distance: 20.1
click at [499, 274] on div "Restaurant name or ID Restaurant name or ID" at bounding box center [584, 284] width 170 height 50
click at [499, 291] on input "search" at bounding box center [584, 293] width 170 height 33
type input "zo bakery"
click button "Search" at bounding box center [584, 414] width 170 height 30
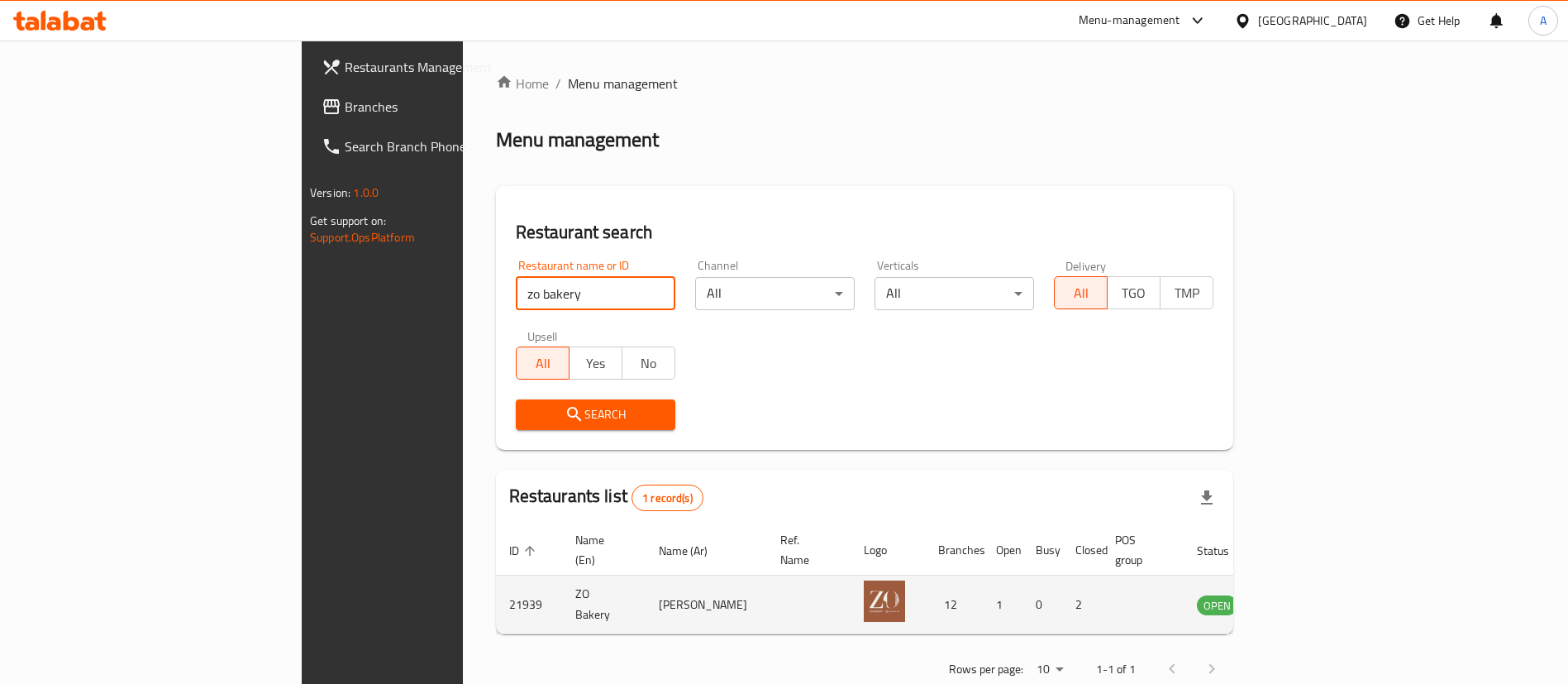
click at [1303, 594] on icon "enhanced table" at bounding box center [1294, 604] width 20 height 20
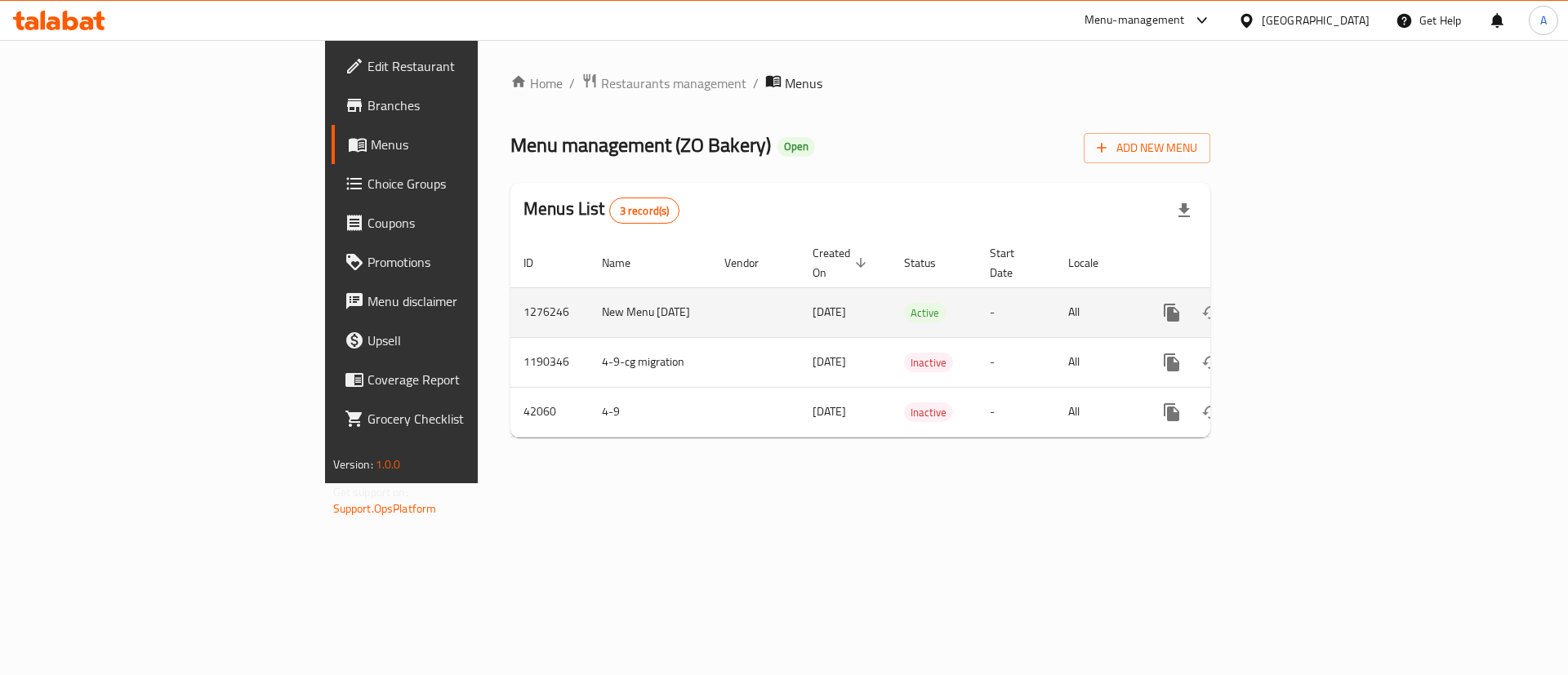
click at [1309, 301] on link "enhanced table" at bounding box center [1288, 312] width 39 height 39
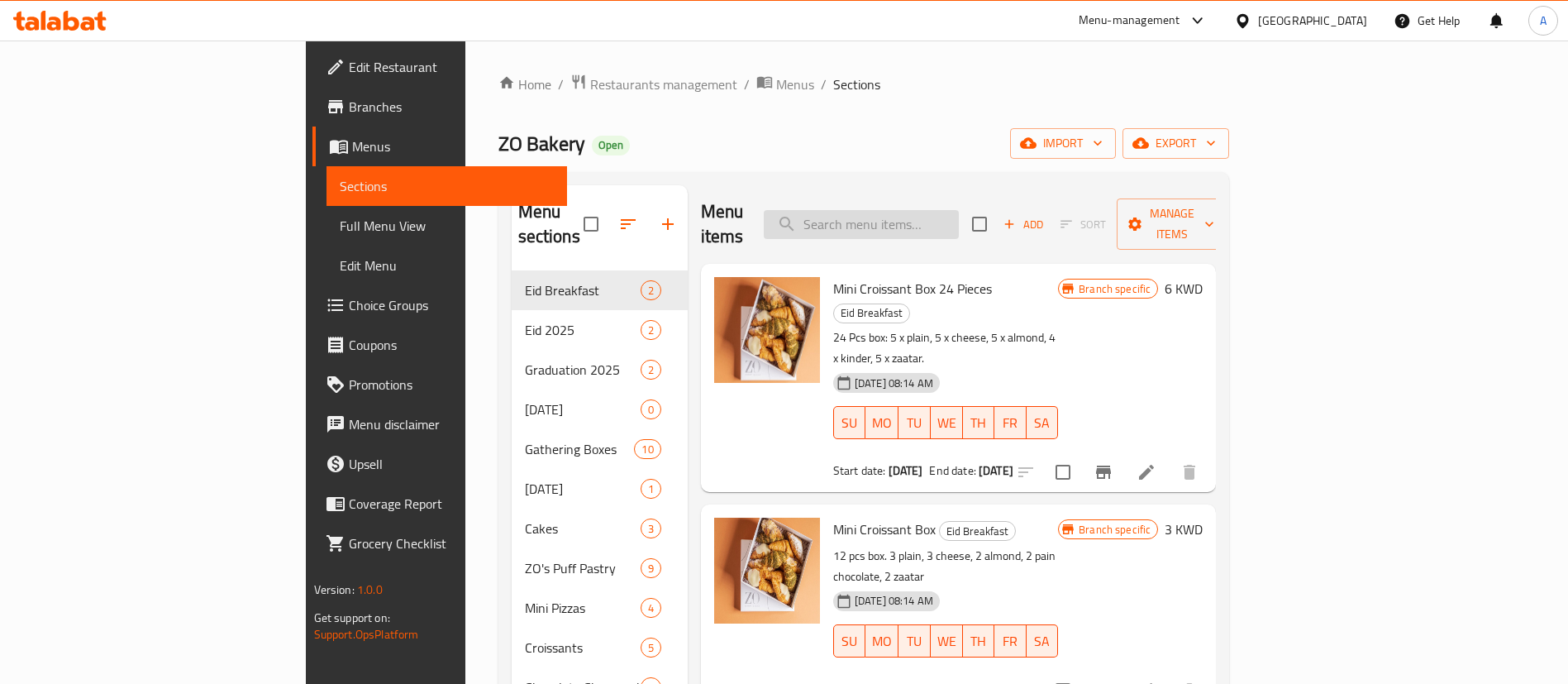
click at [959, 210] on input "search" at bounding box center [861, 225] width 195 height 29
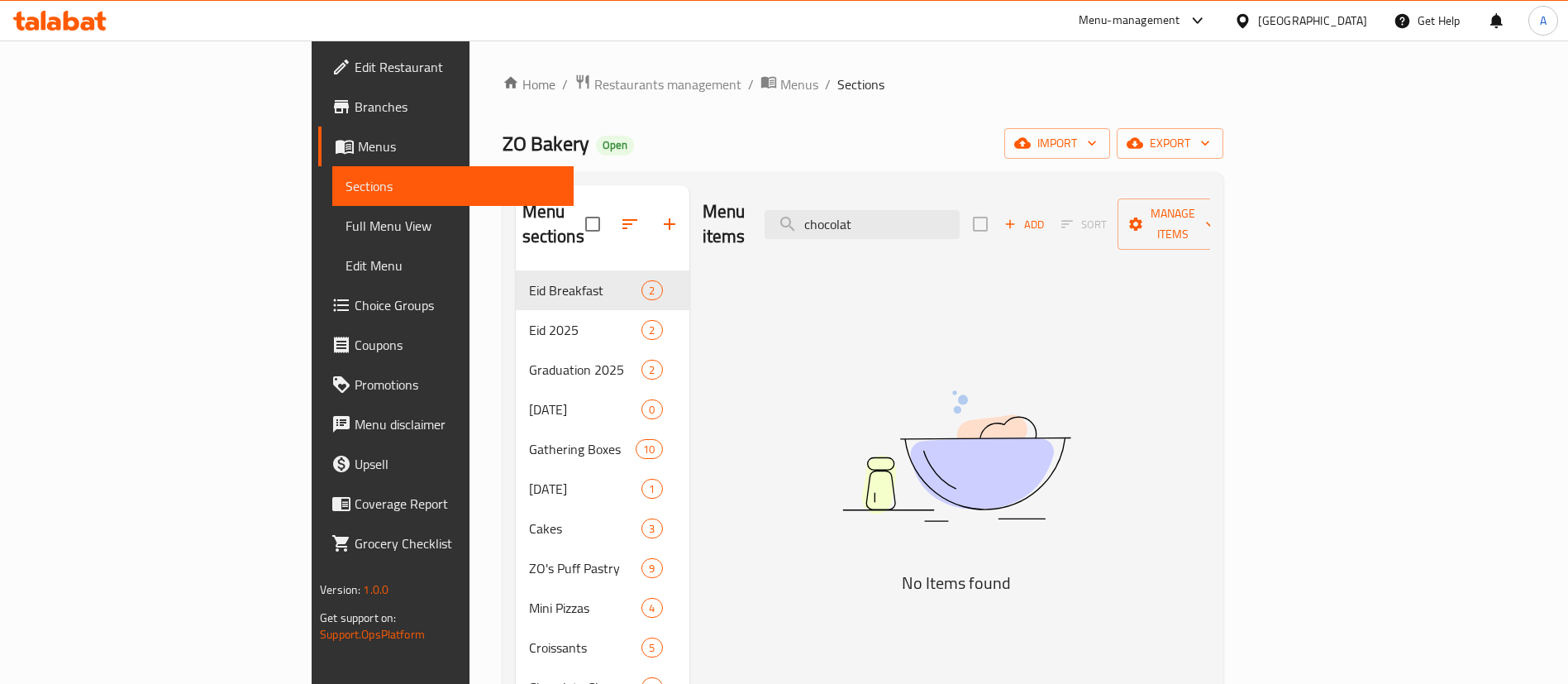
type input "chocolate"
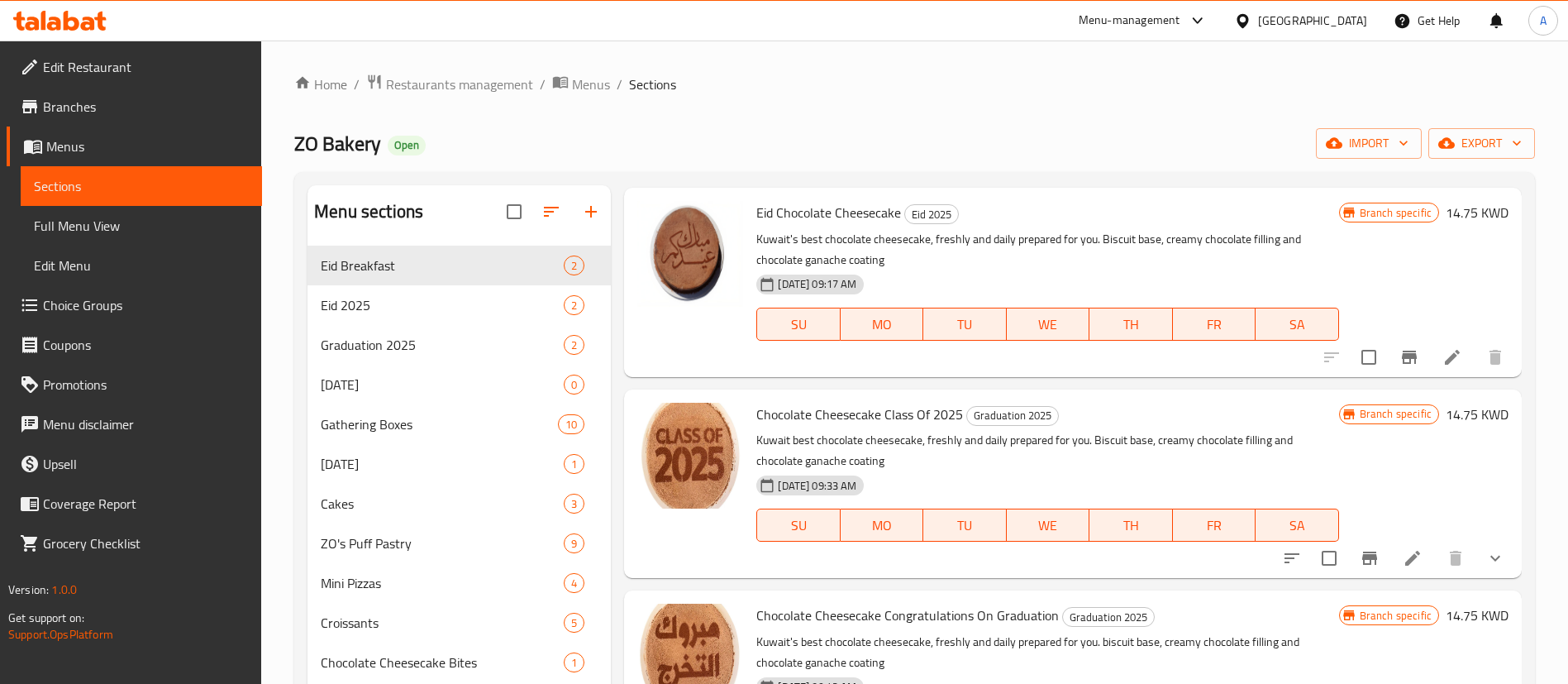
scroll to position [745, 0]
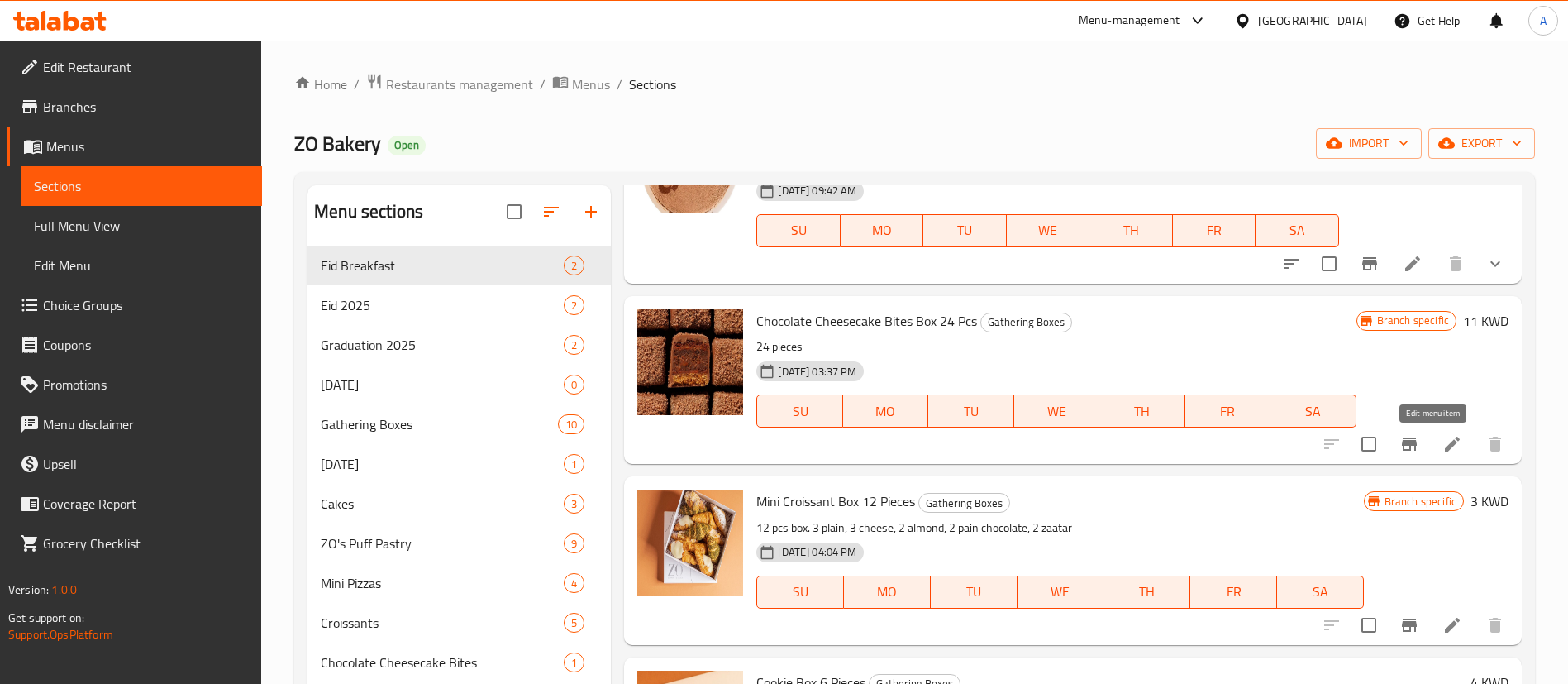
click at [1443, 452] on li at bounding box center [1452, 444] width 47 height 29
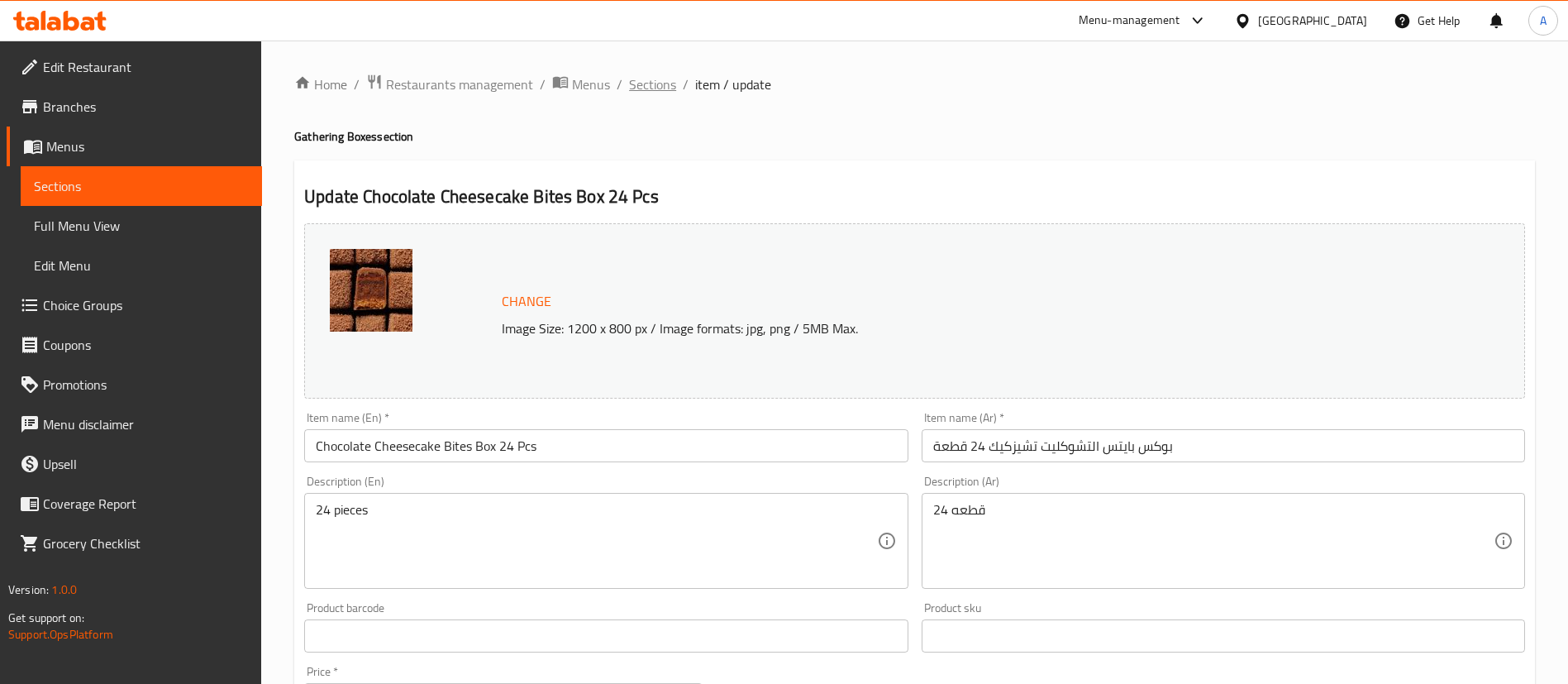
click at [652, 94] on span "Sections" at bounding box center [652, 84] width 47 height 20
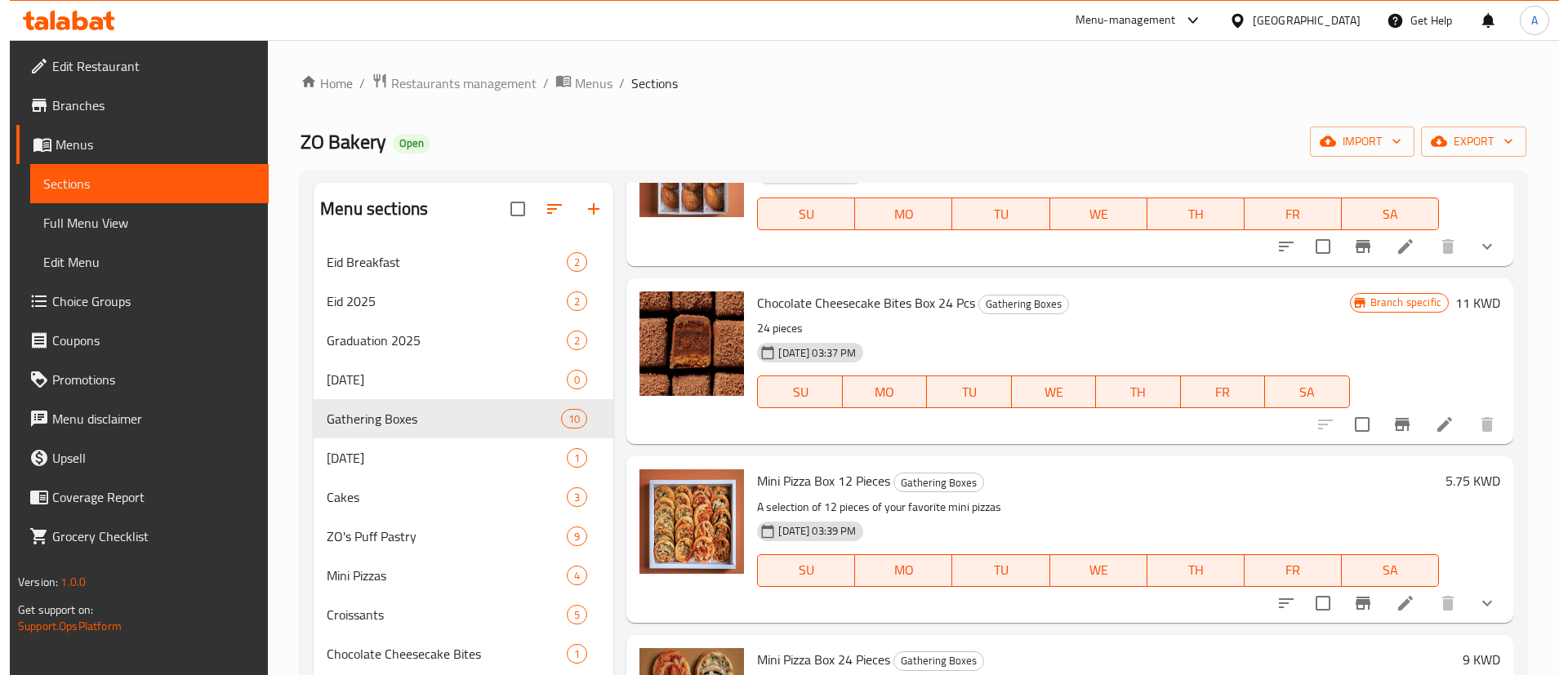
scroll to position [367, 0]
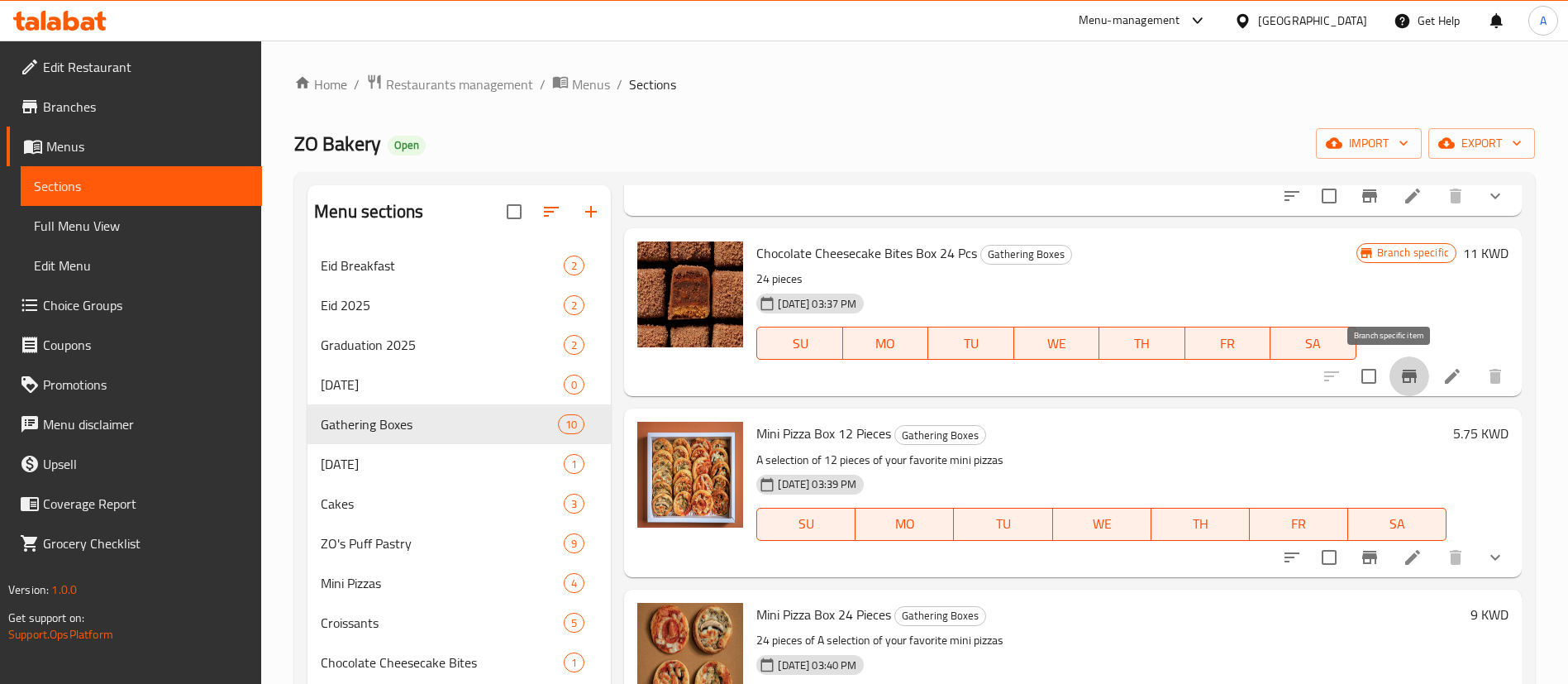
click at [1389, 362] on button "Branch-specific-item" at bounding box center [1409, 376] width 39 height 39
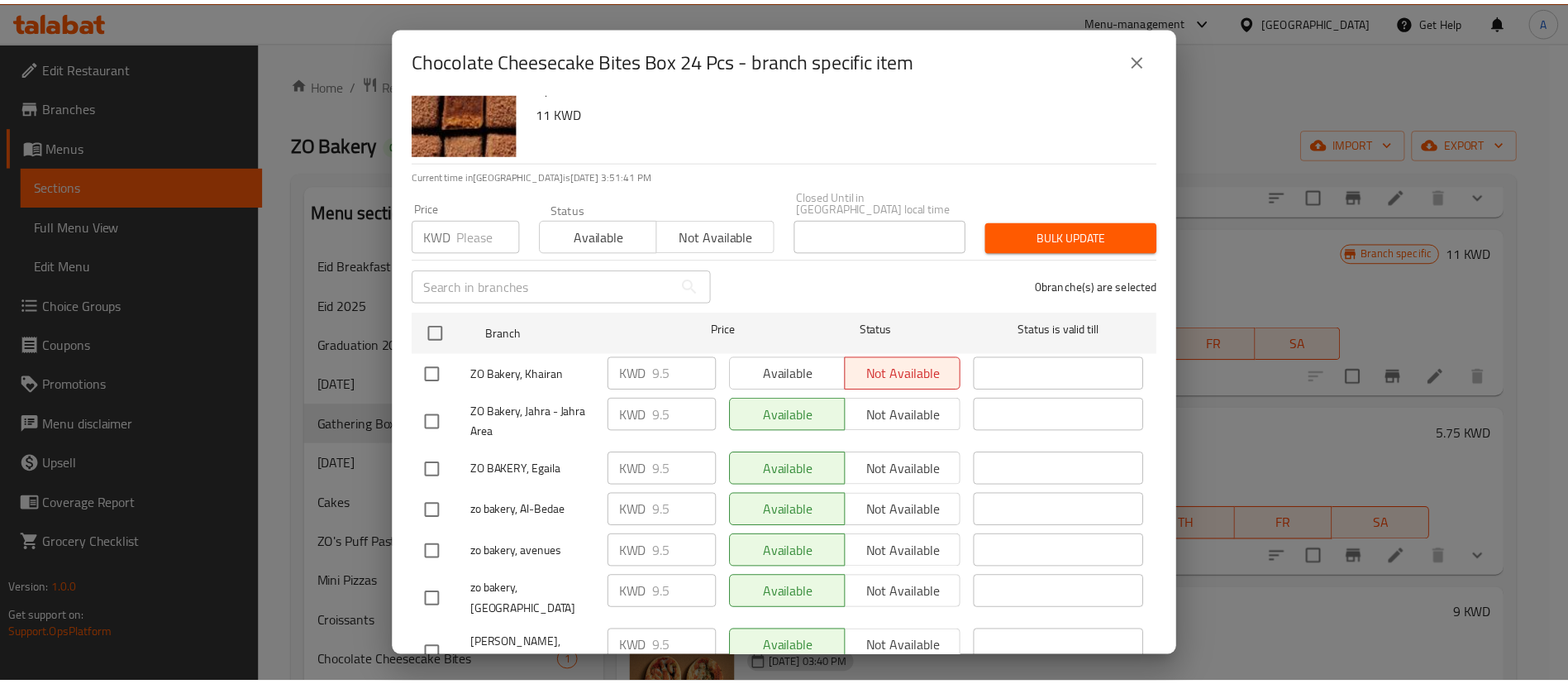
scroll to position [0, 0]
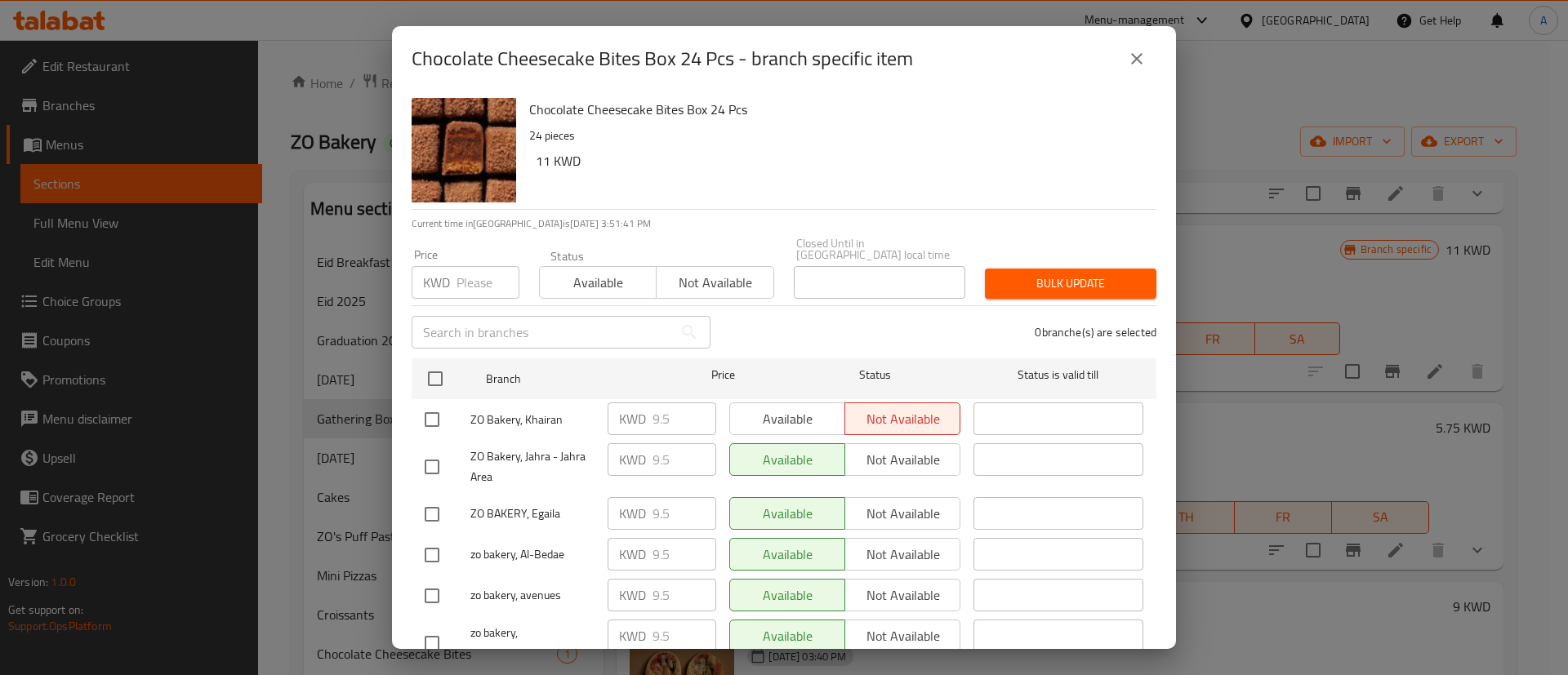
click at [440, 369] on input "checkbox" at bounding box center [435, 379] width 34 height 34
checkbox input "true"
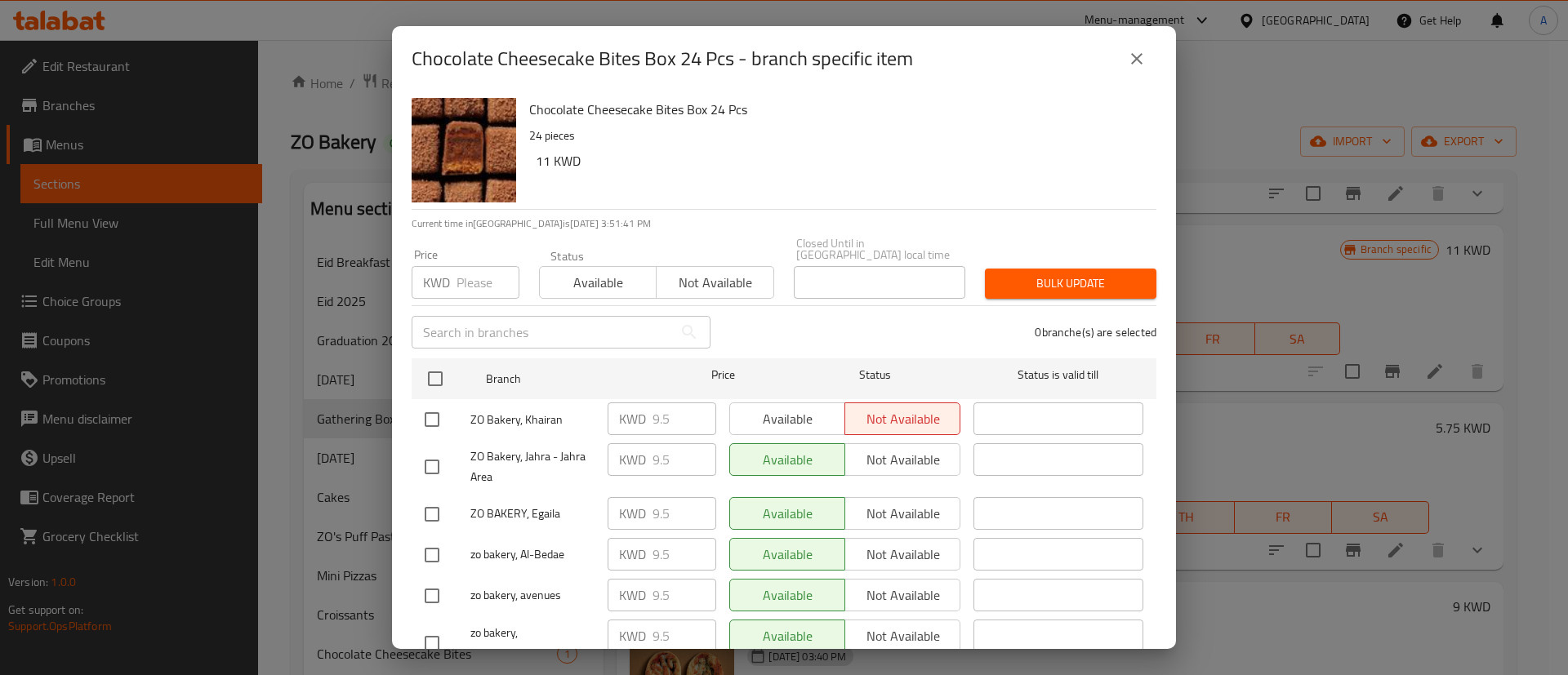
checkbox input "true"
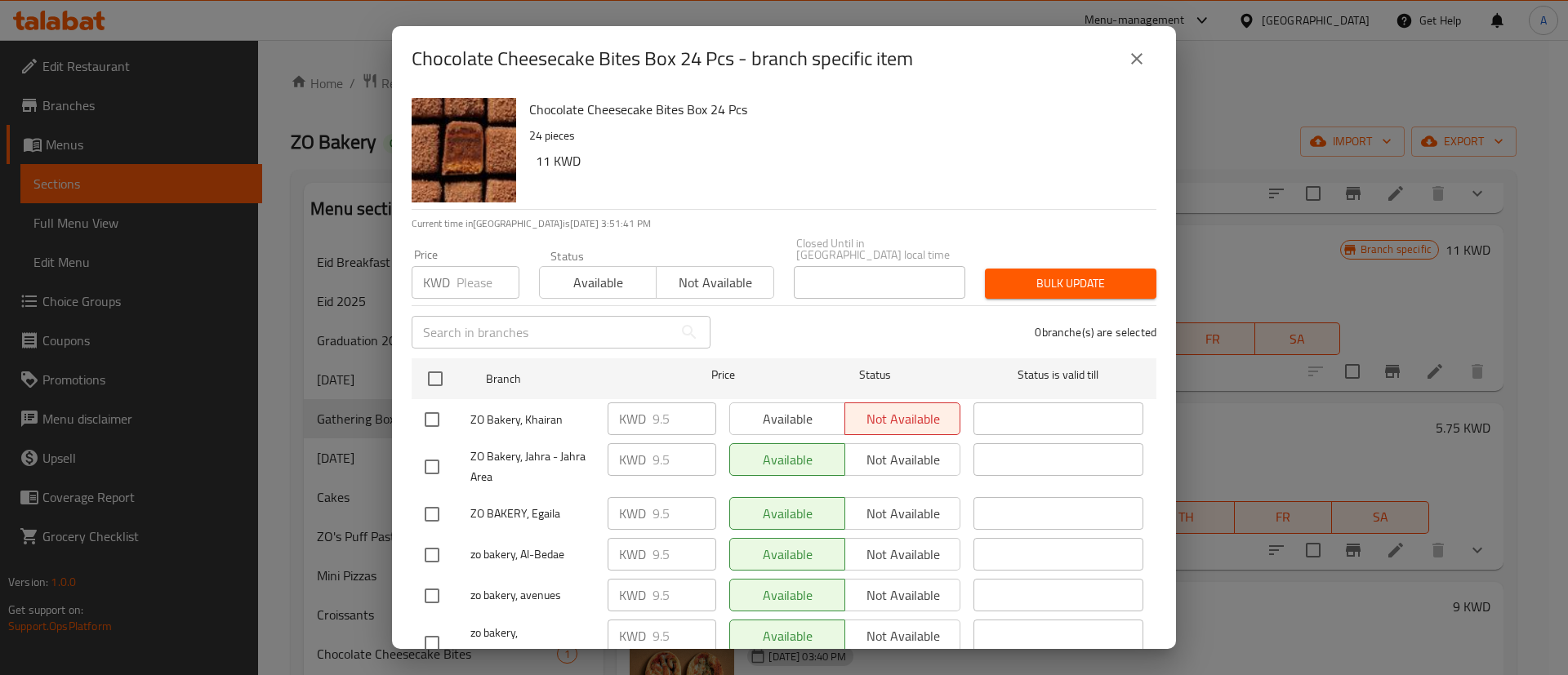
checkbox input "true"
drag, startPoint x: 440, startPoint y: 252, endPoint x: 451, endPoint y: 267, distance: 18.6
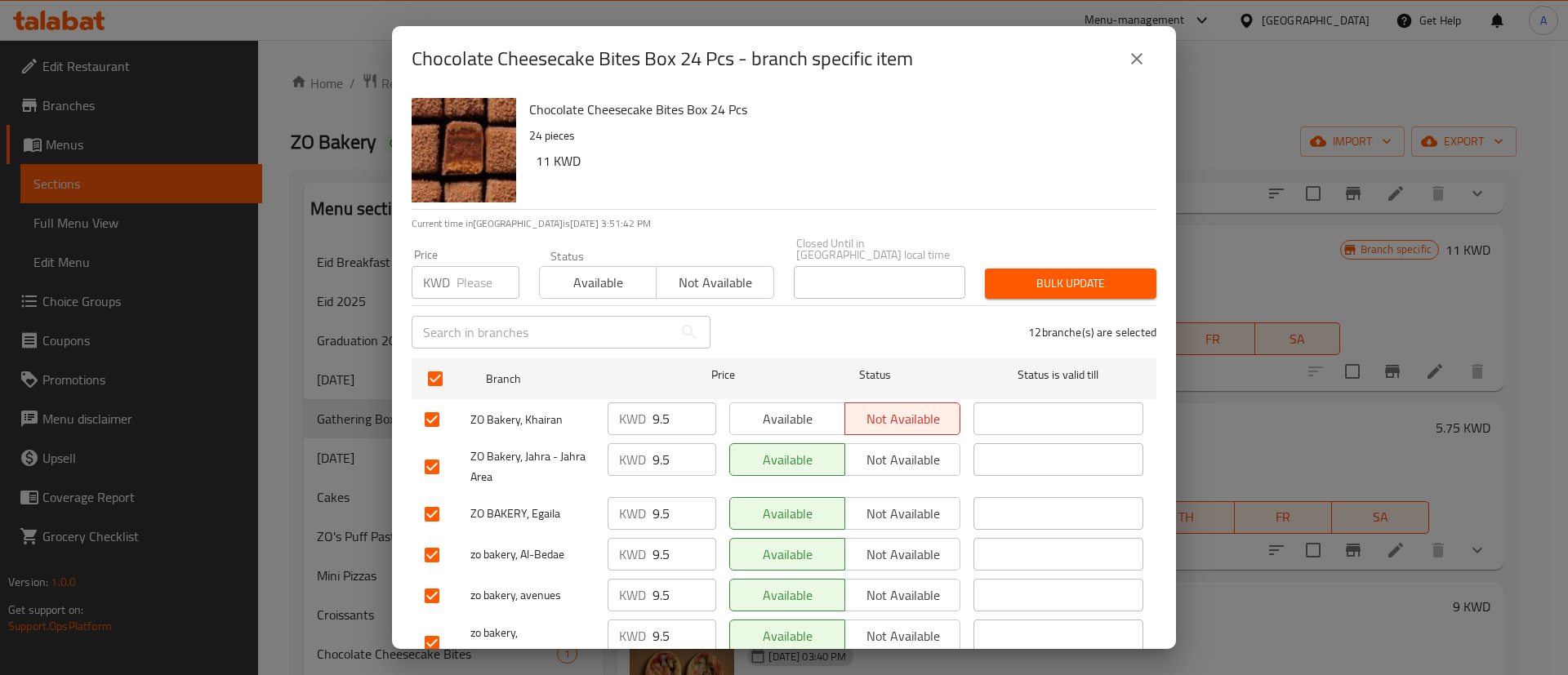
click at [441, 252] on div "Price KWD Price" at bounding box center [465, 273] width 108 height 50
click at [454, 272] on div "KWD Price" at bounding box center [465, 282] width 108 height 33
type input "11"
click at [1040, 275] on span "Bulk update" at bounding box center [1070, 283] width 146 height 21
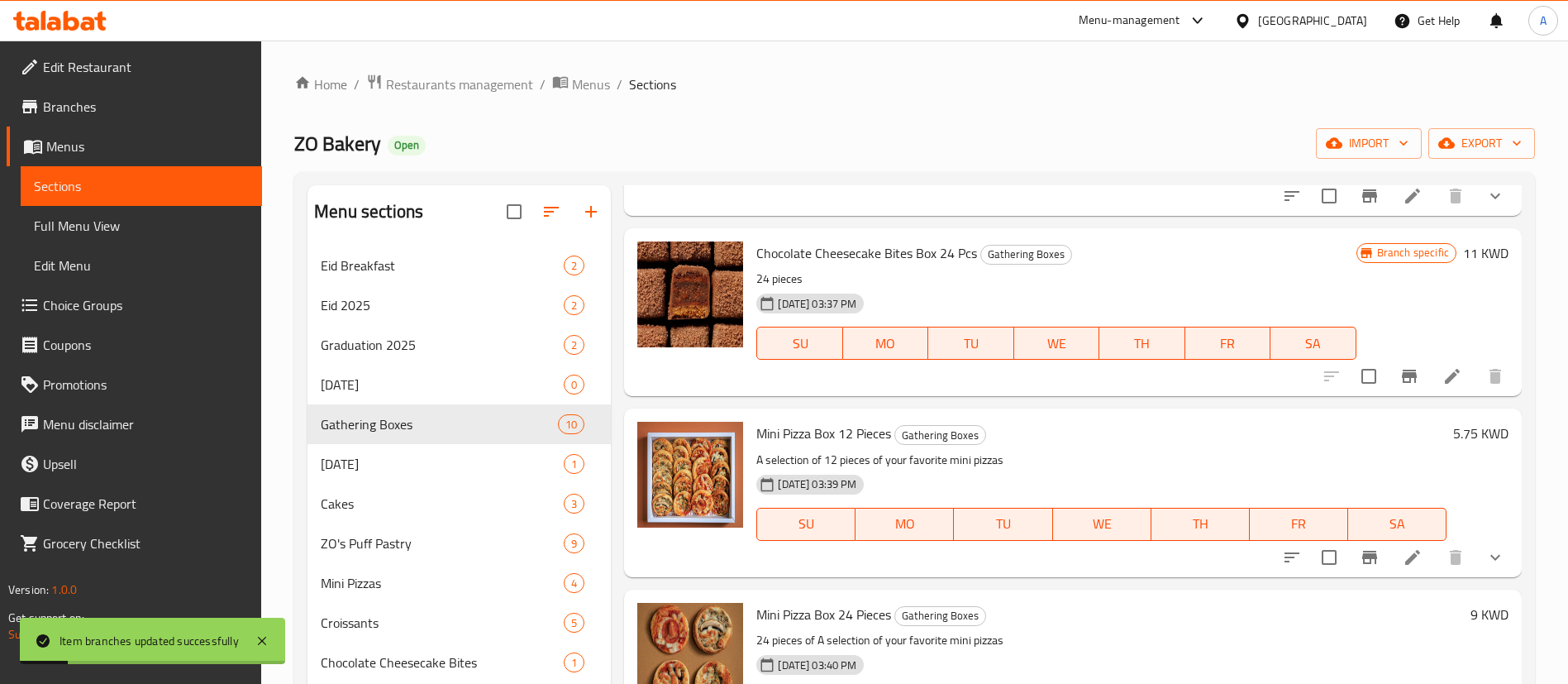
click at [1442, 370] on icon at bounding box center [1453, 377] width 20 height 20
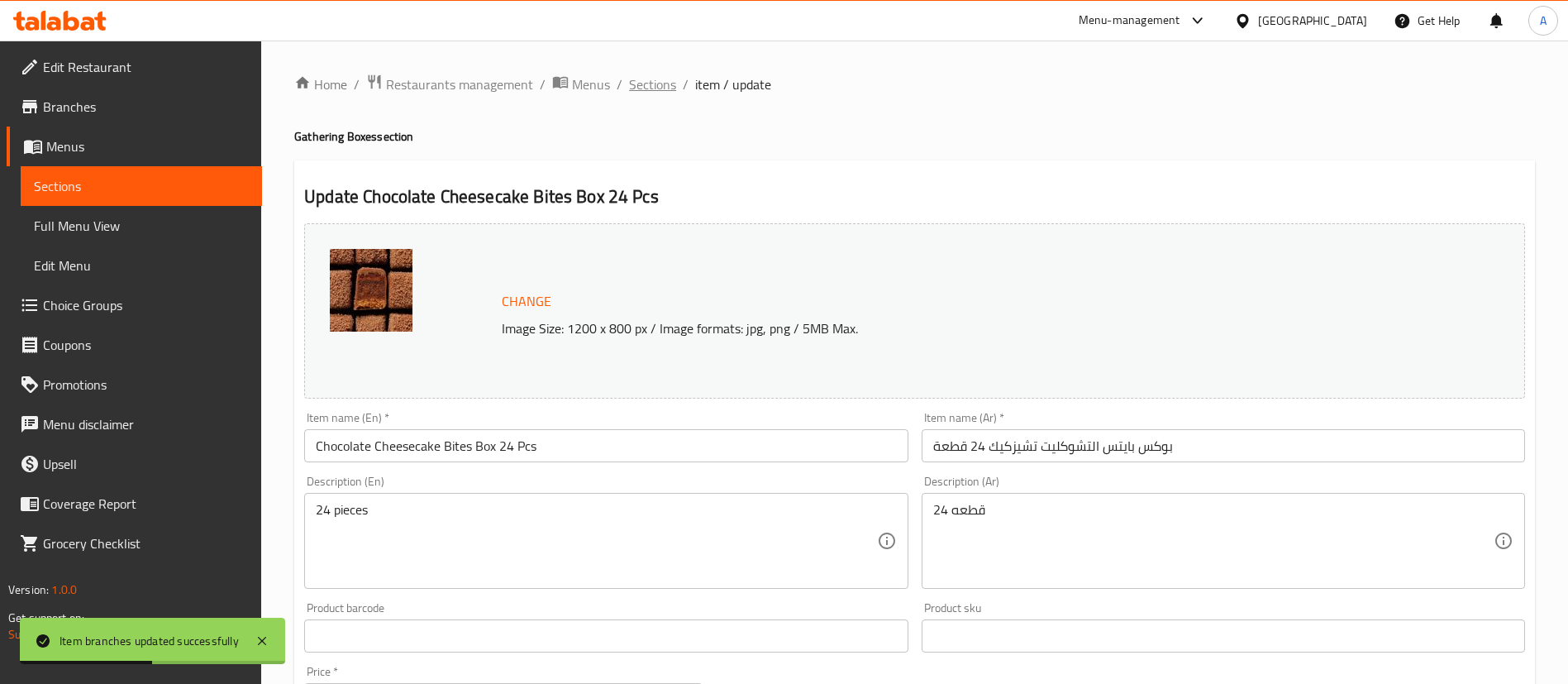
click at [658, 82] on span "Sections" at bounding box center [652, 84] width 47 height 20
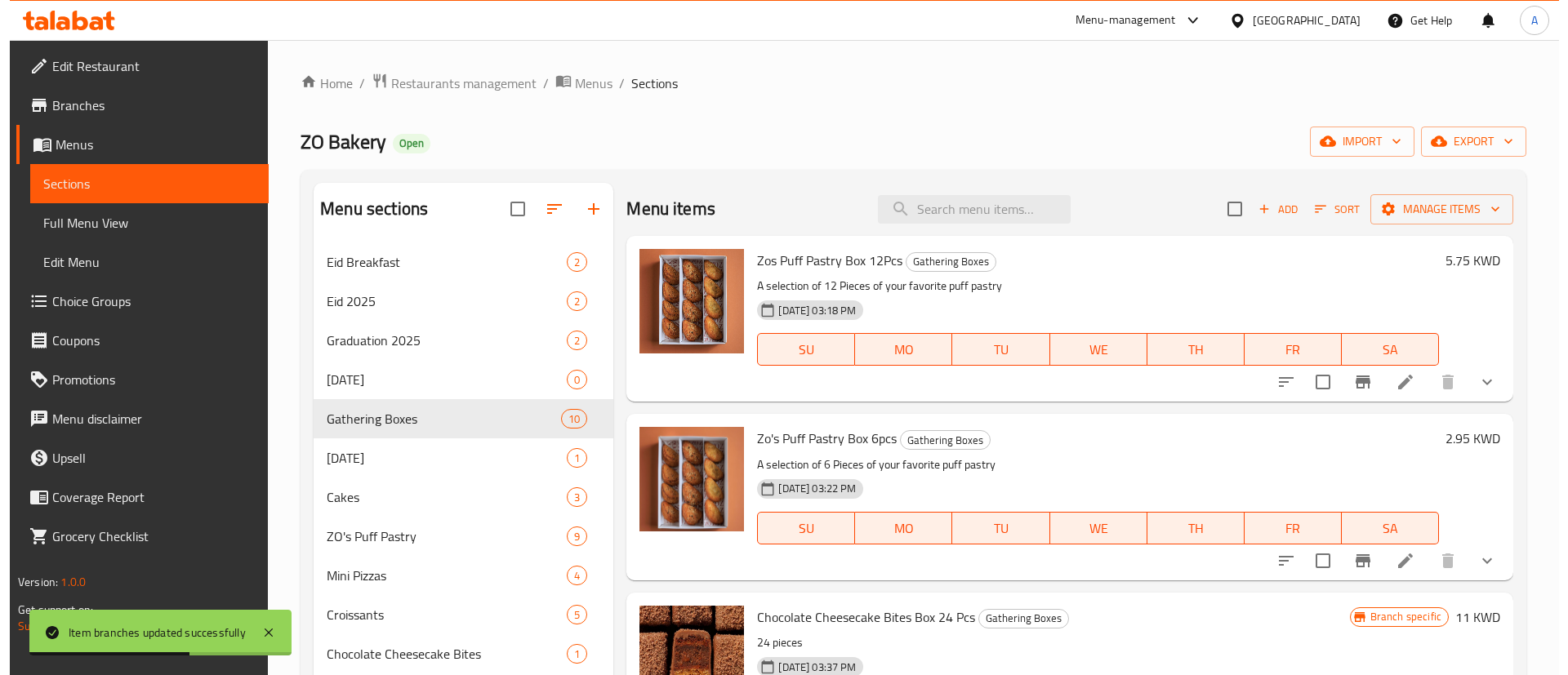
scroll to position [245, 0]
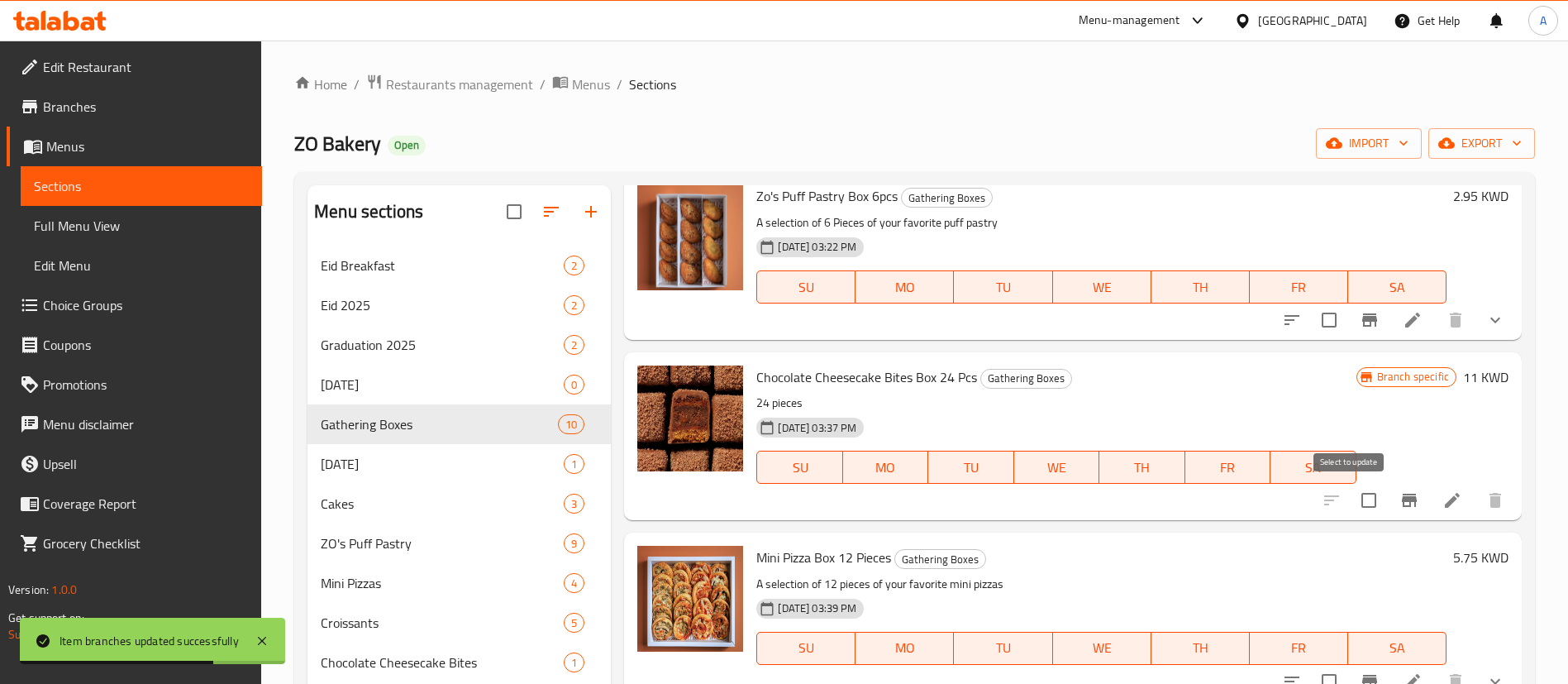
click at [1399, 496] on icon "Branch-specific-item" at bounding box center [1409, 501] width 20 height 20
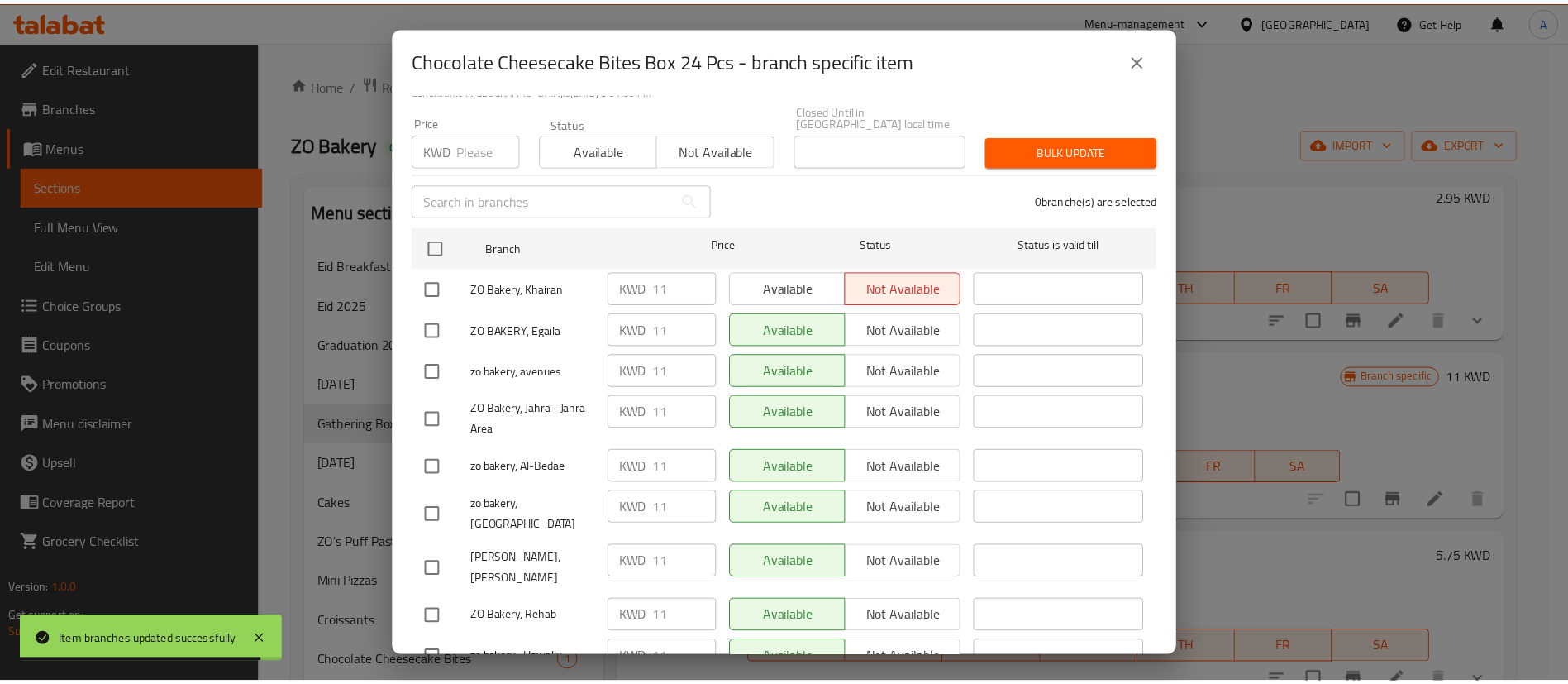
scroll to position [0, 0]
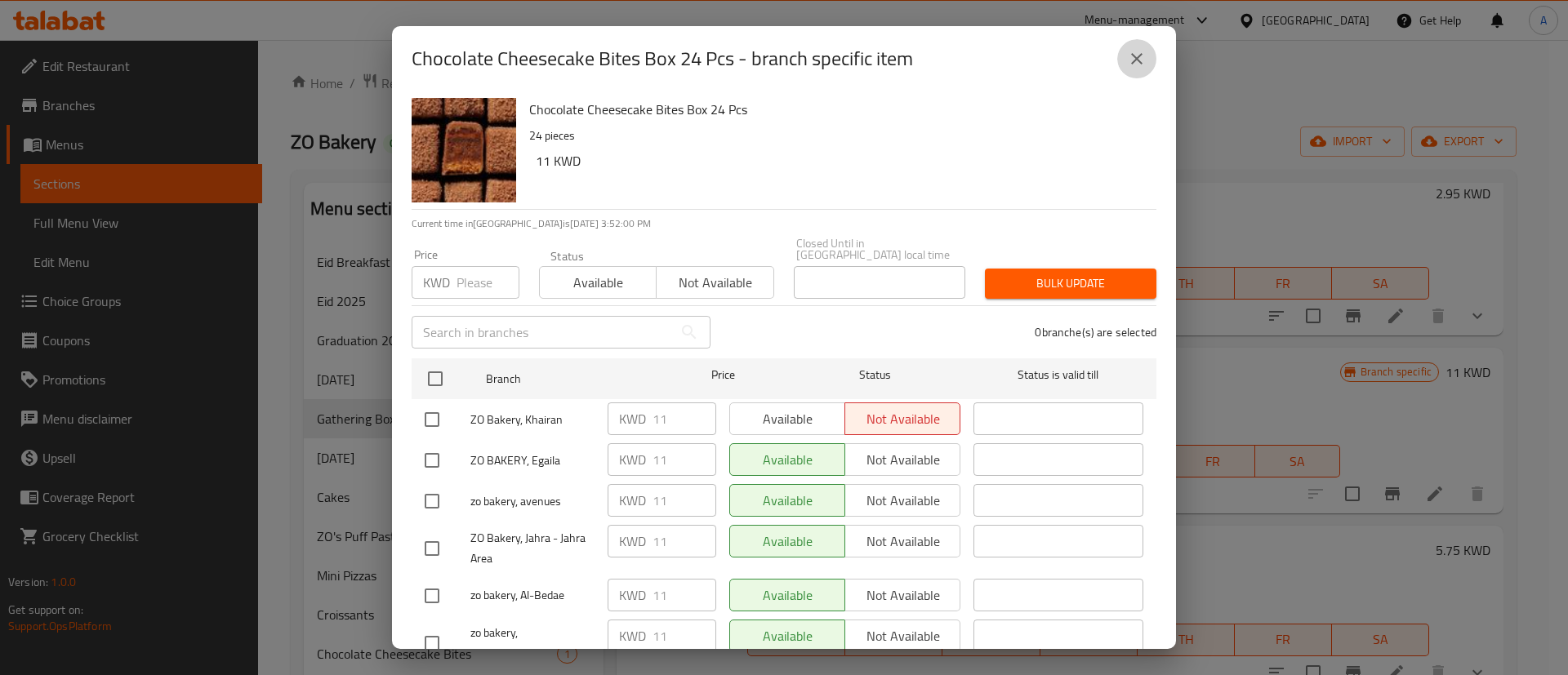
click at [1133, 60] on icon "close" at bounding box center [1137, 59] width 20 height 20
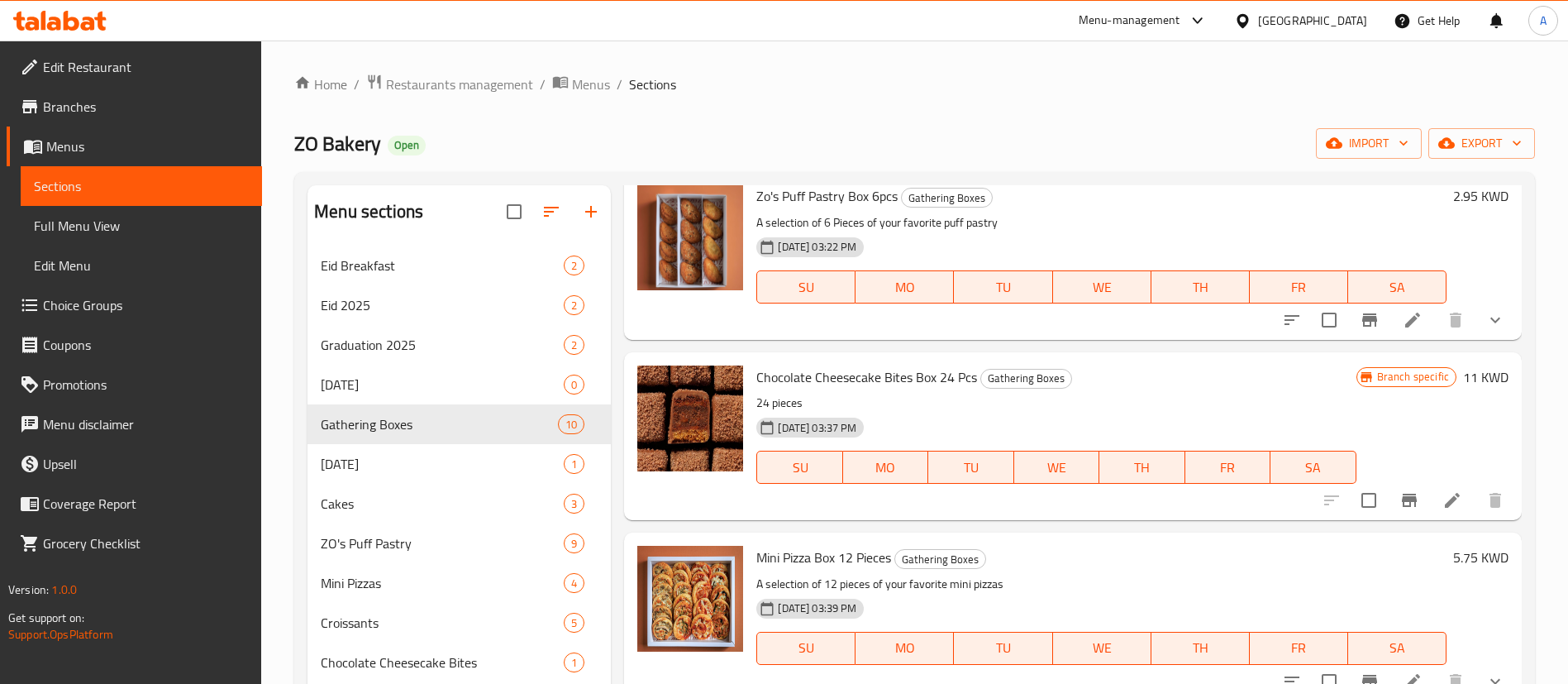
click at [97, 17] on icon at bounding box center [100, 21] width 12 height 19
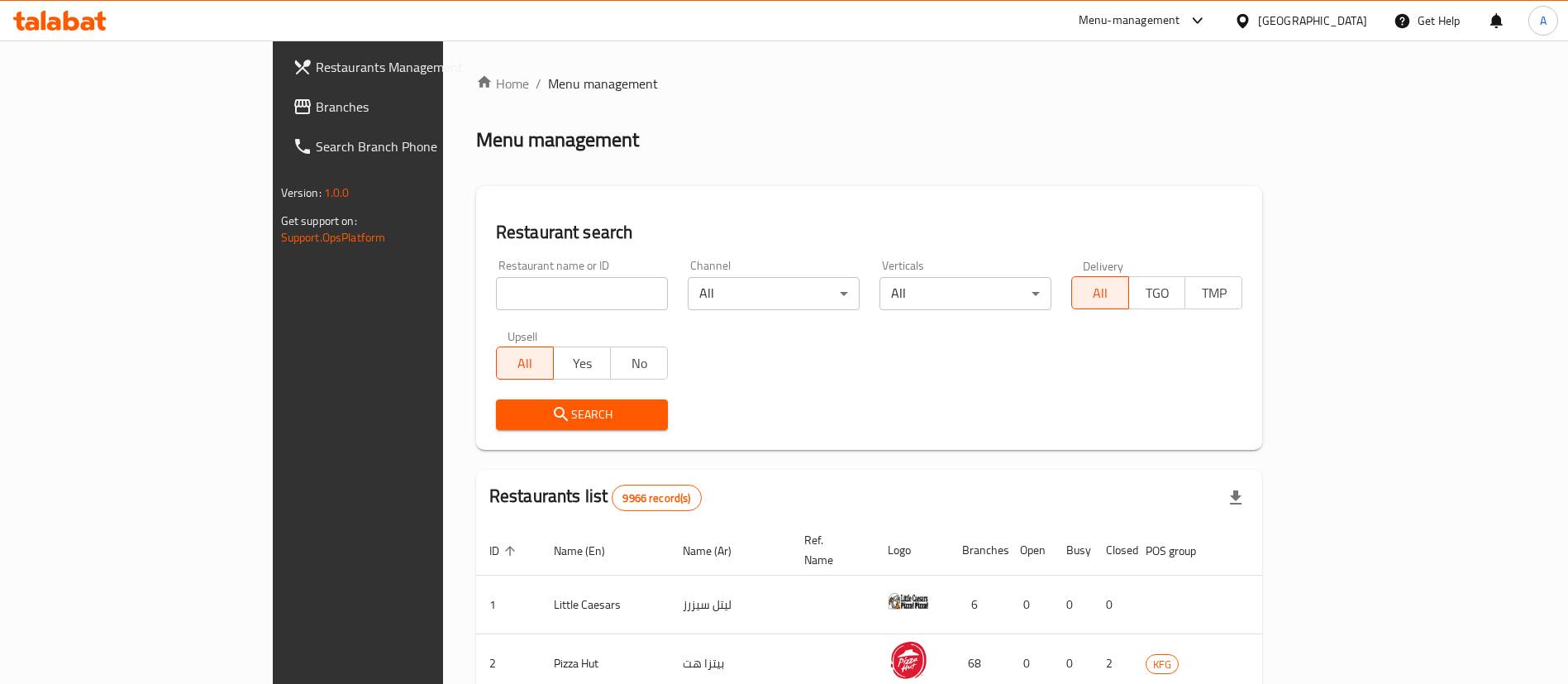
click at [567, 293] on input "search" at bounding box center [582, 293] width 172 height 33
type input "crops"
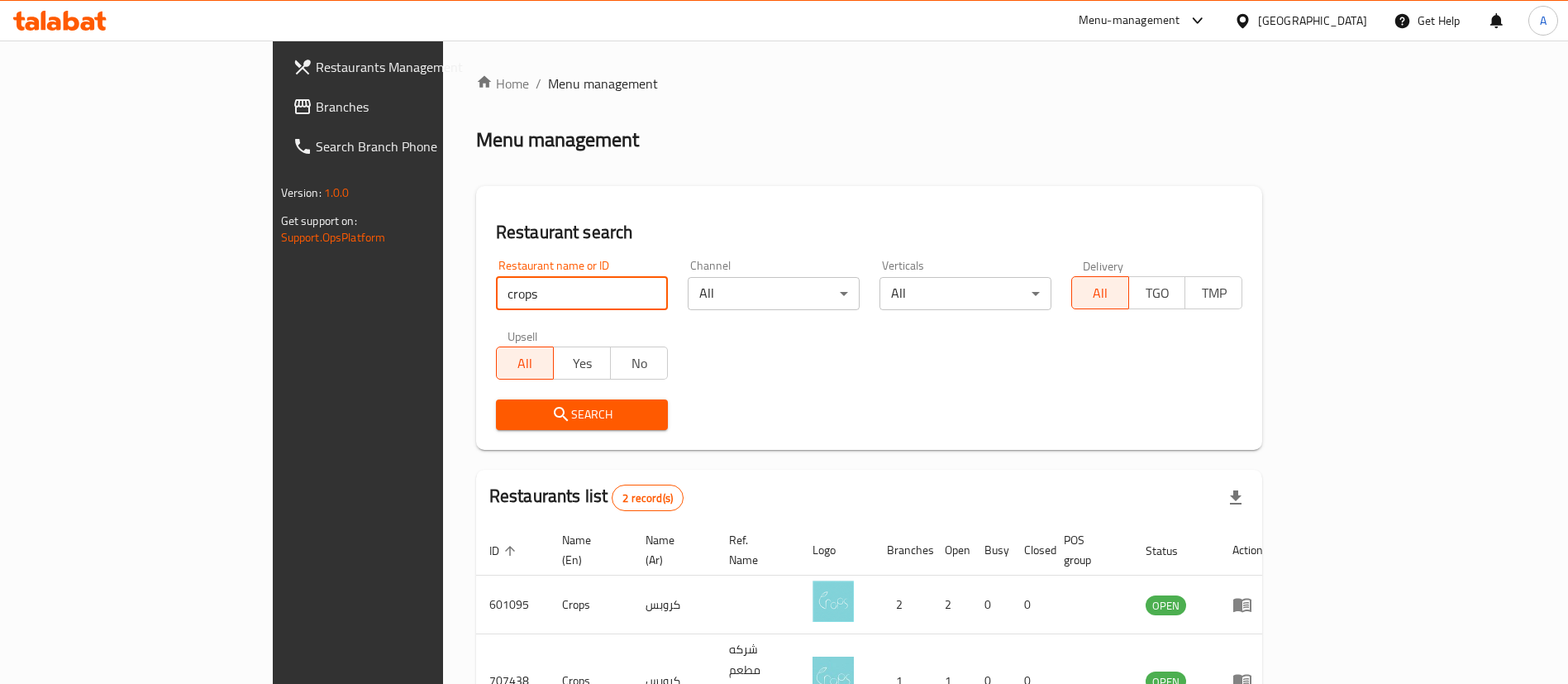
scroll to position [80, 0]
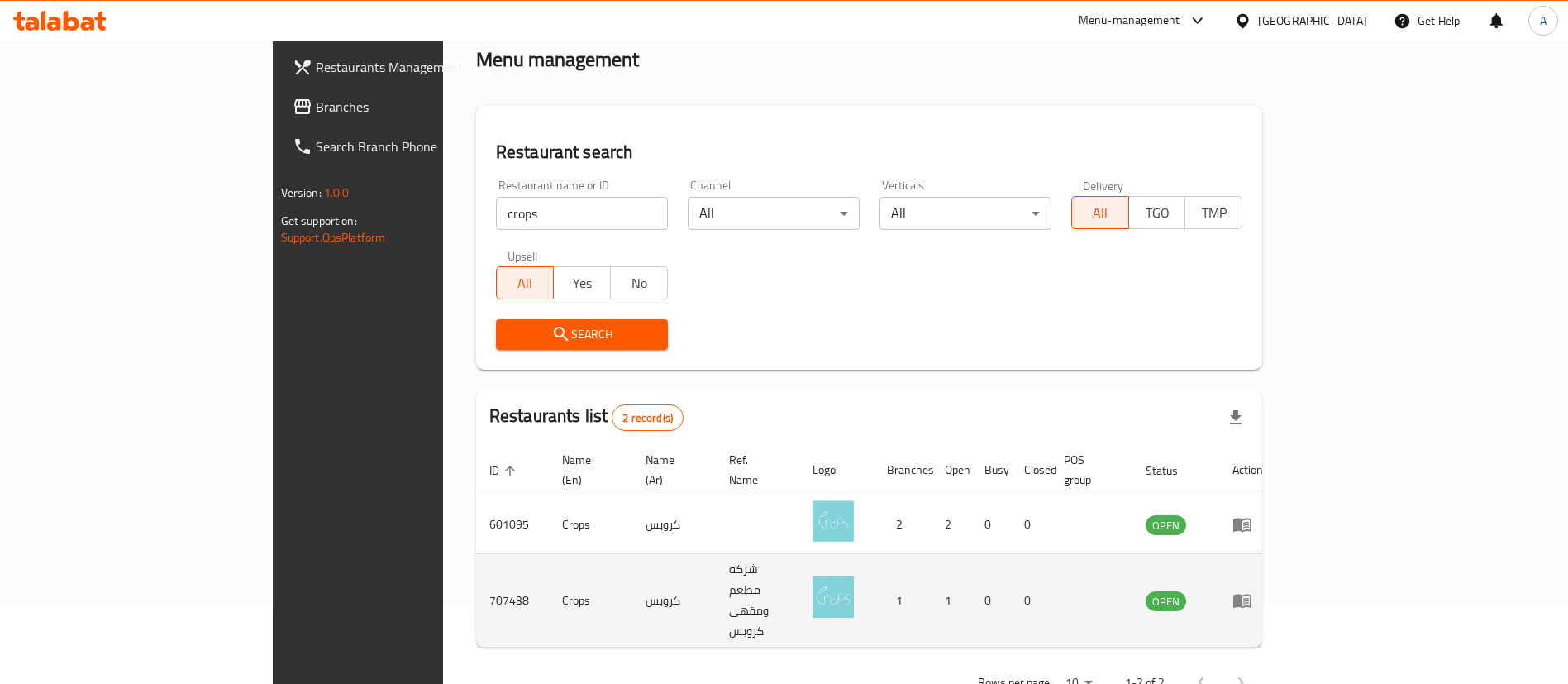
click at [476, 573] on td "707438" at bounding box center [511, 601] width 72 height 94
click at [476, 564] on td "707438" at bounding box center [511, 601] width 72 height 94
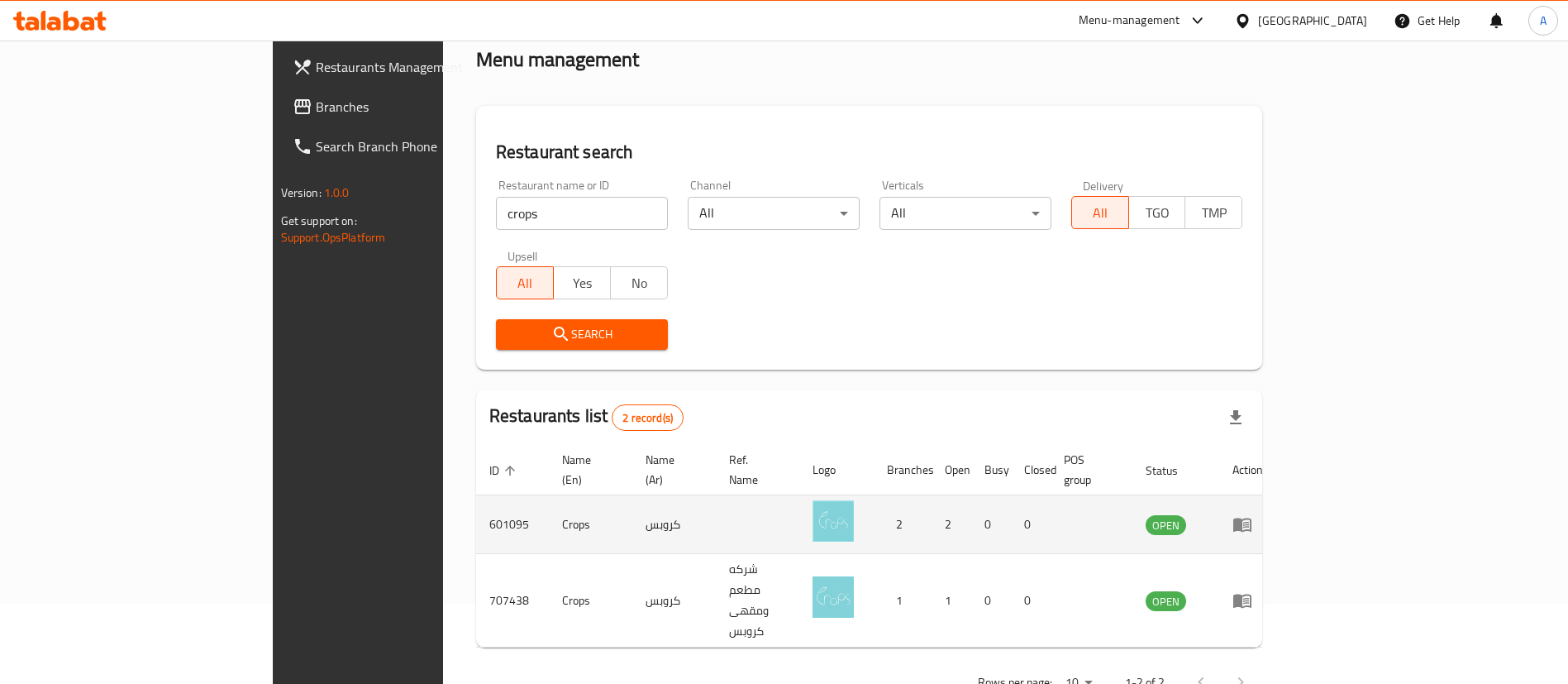
click at [476, 501] on td "601095" at bounding box center [511, 524] width 72 height 59
copy td "601095"
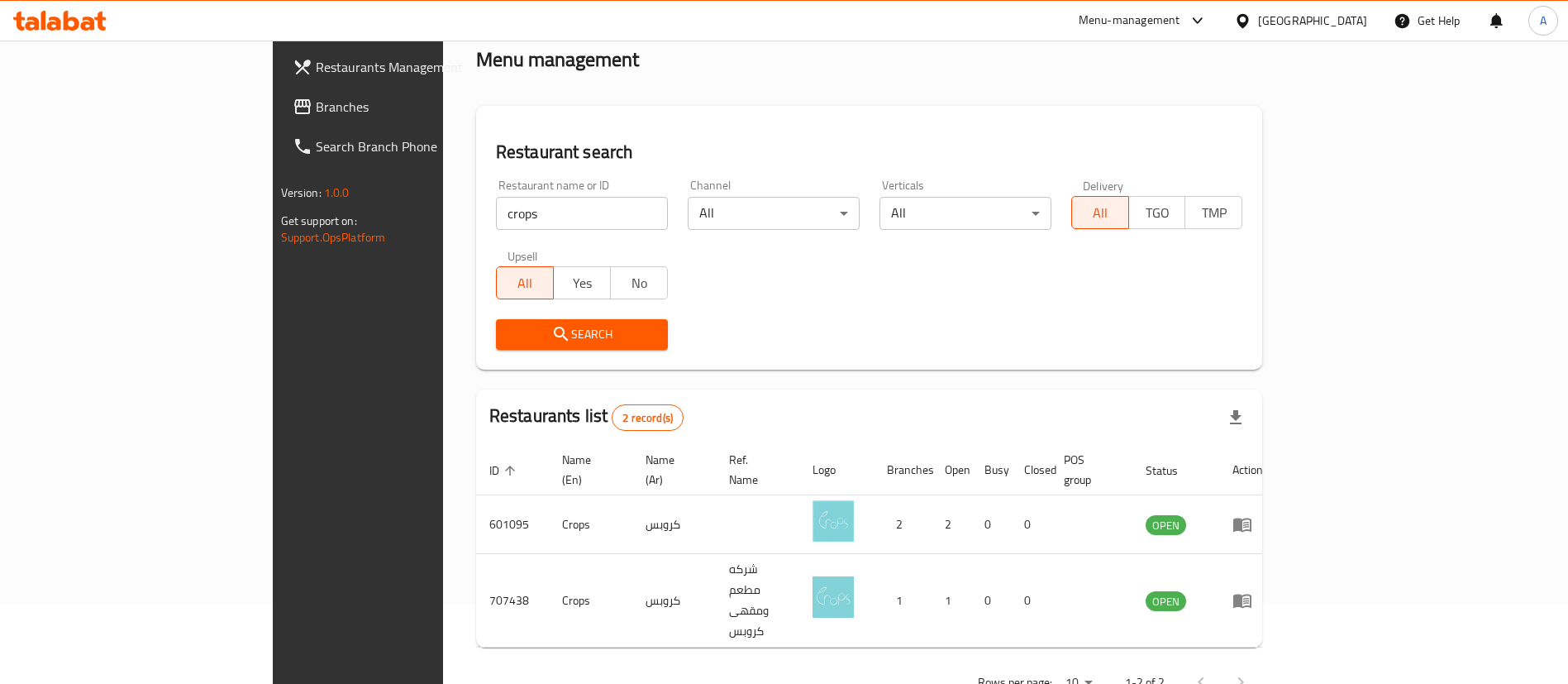
click at [42, 30] on div at bounding box center [60, 21] width 120 height 33
click at [82, 16] on icon at bounding box center [60, 21] width 93 height 20
